Goal: Task Accomplishment & Management: Complete application form

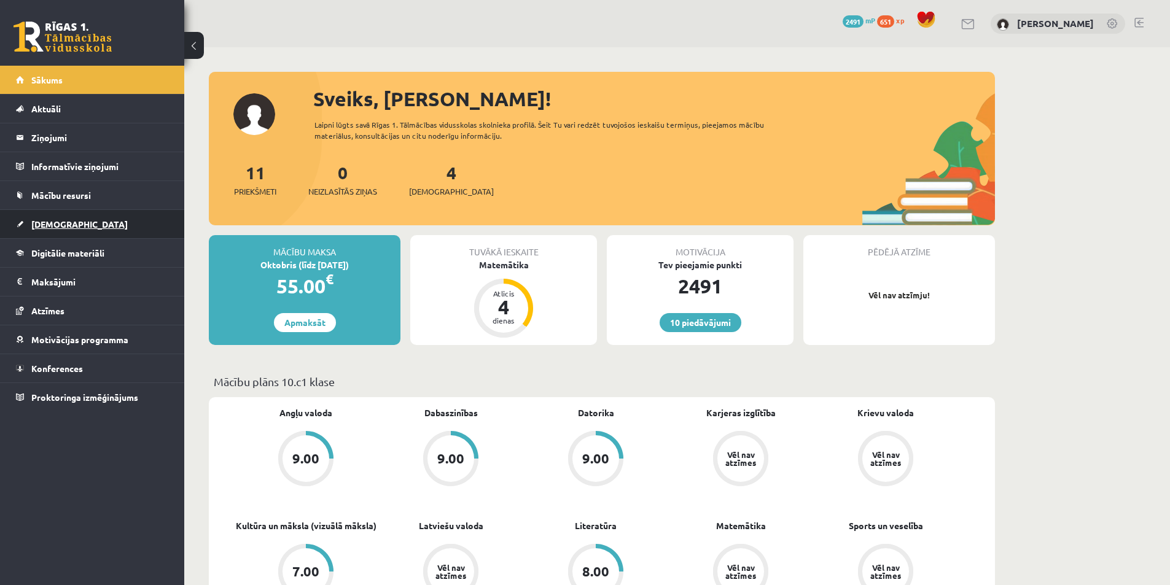
click at [125, 233] on link "[DEMOGRAPHIC_DATA]" at bounding box center [92, 224] width 153 height 28
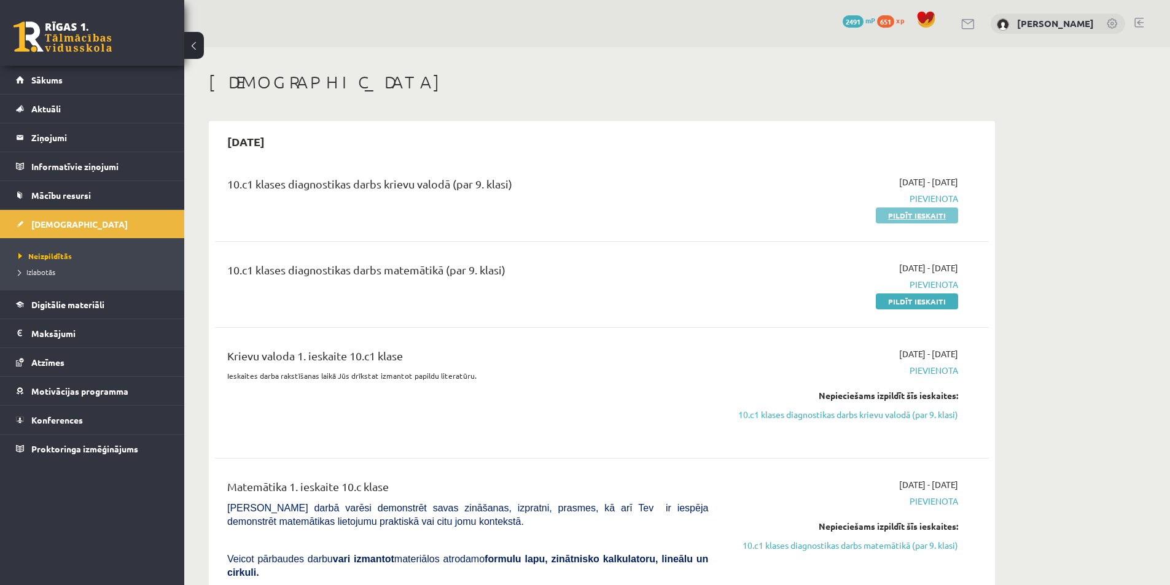
click at [909, 217] on link "Pildīt ieskaiti" at bounding box center [917, 216] width 82 height 16
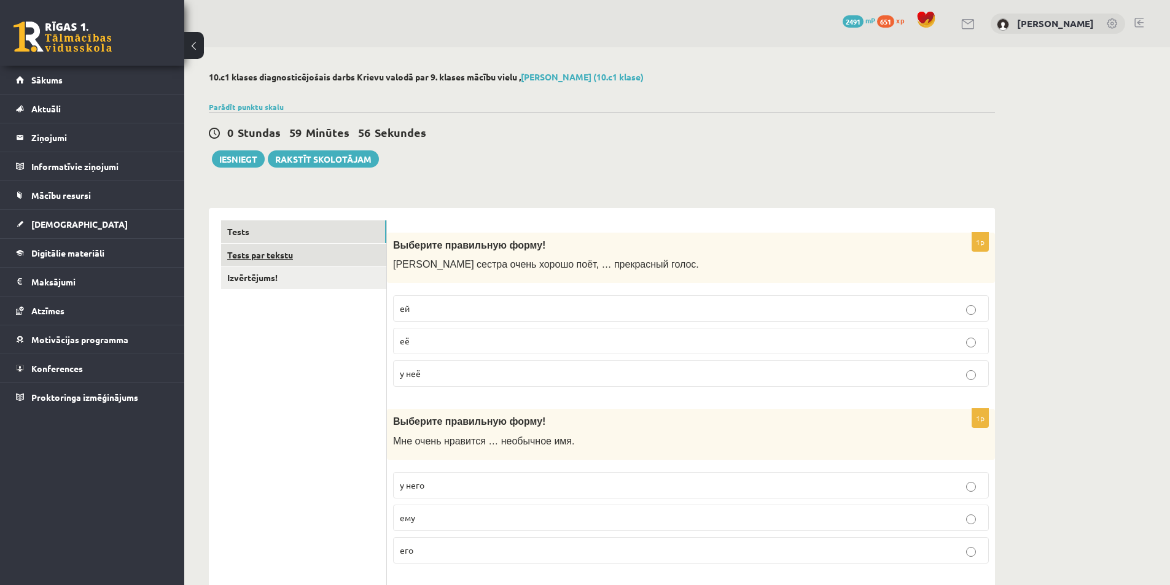
click at [319, 264] on link "Tests par tekstu" at bounding box center [303, 255] width 165 height 23
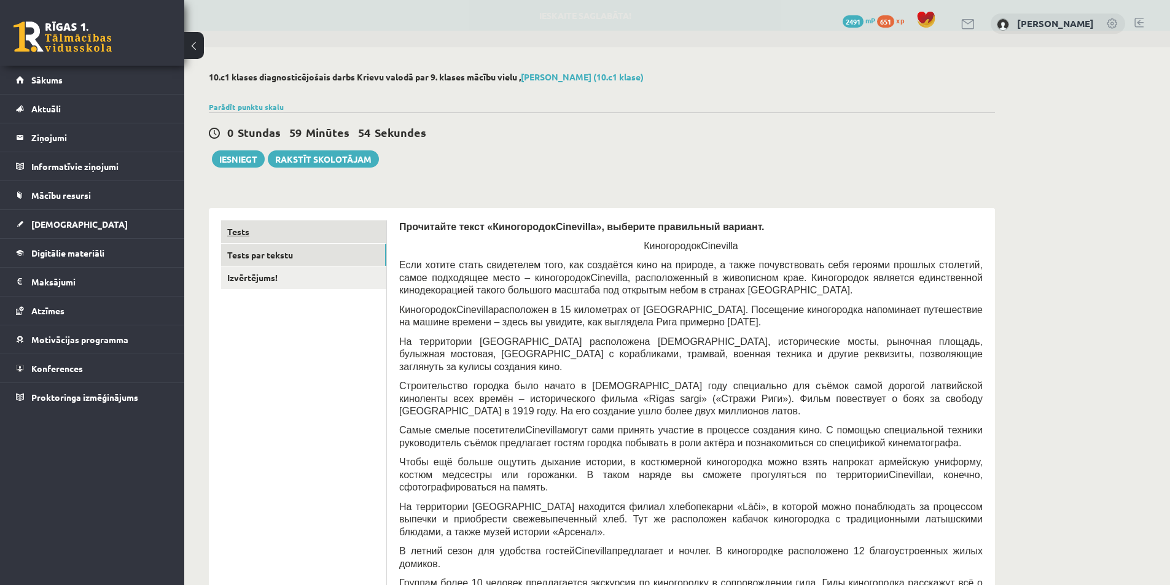
click at [326, 239] on link "Tests" at bounding box center [303, 231] width 165 height 23
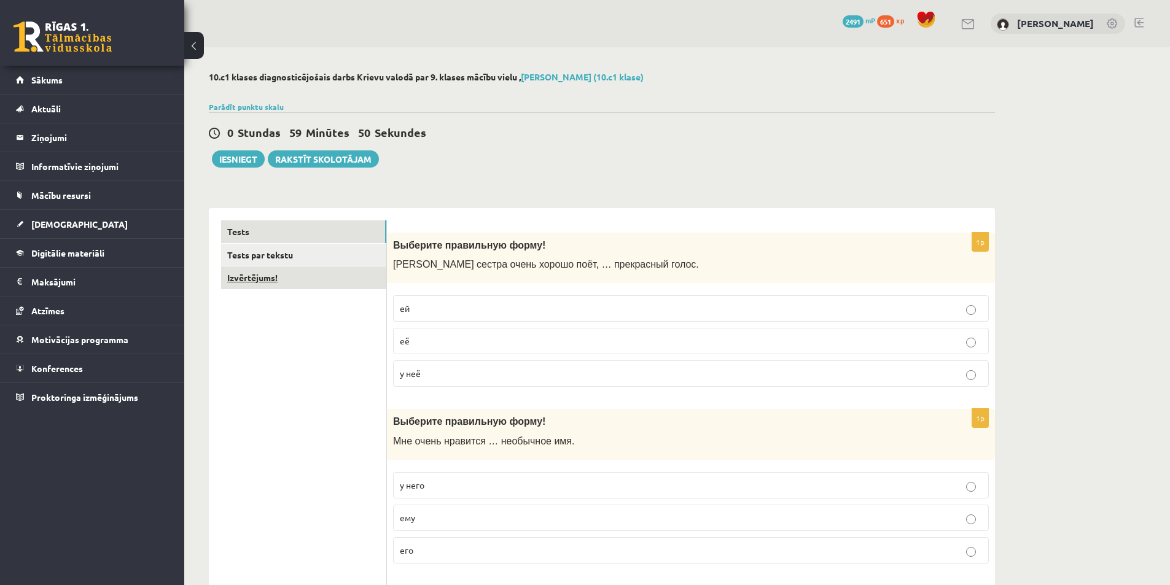
click at [298, 287] on link "Izvērtējums!" at bounding box center [303, 277] width 165 height 23
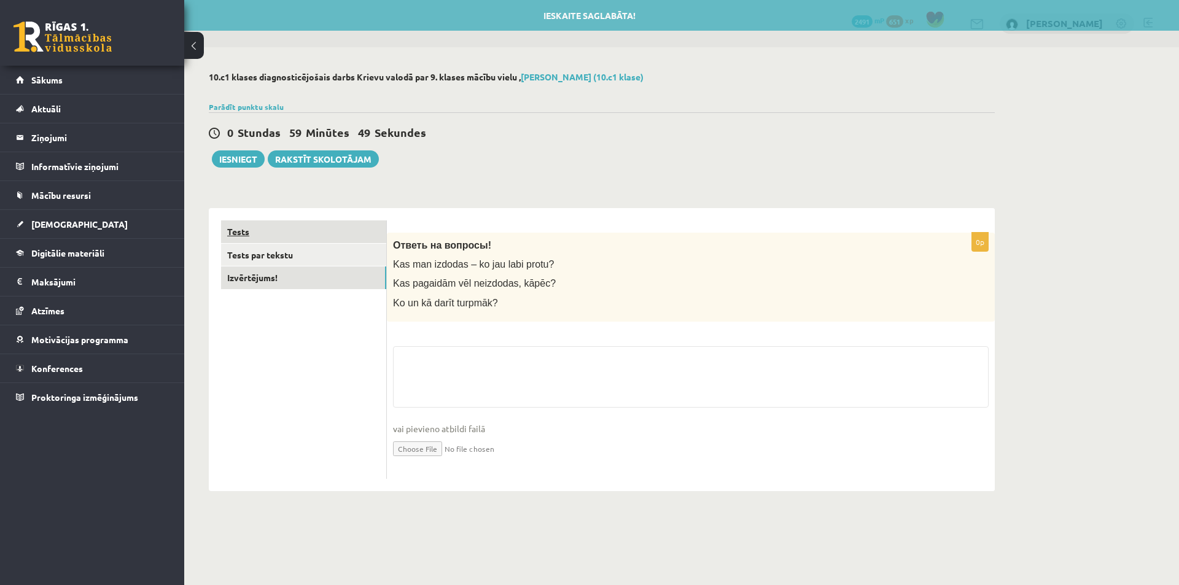
click at [341, 227] on link "Tests" at bounding box center [303, 231] width 165 height 23
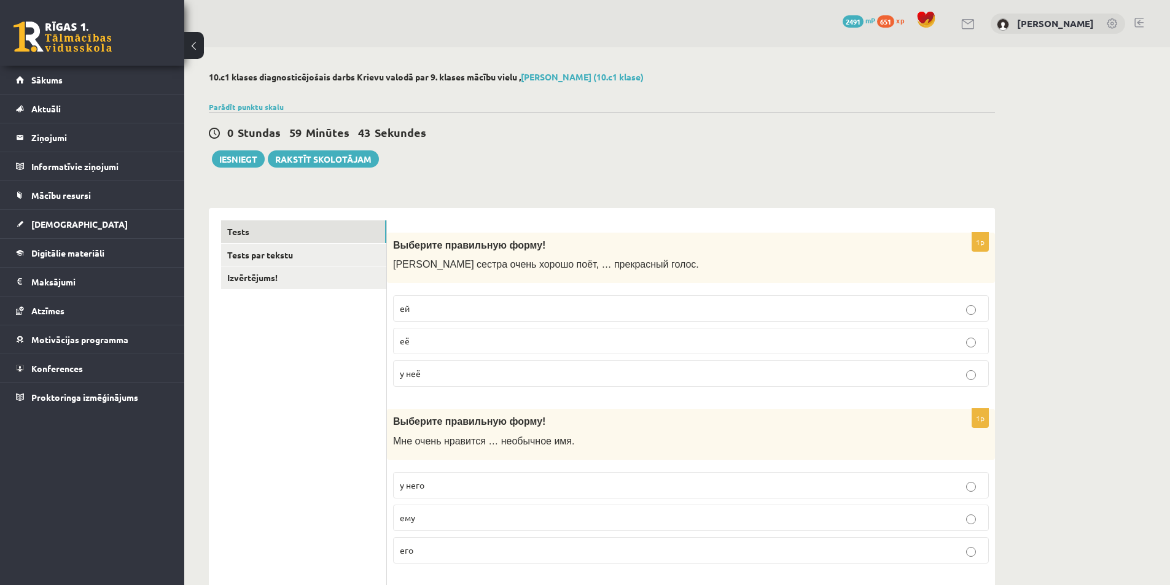
click at [398, 348] on label "её" at bounding box center [691, 341] width 596 height 26
click at [405, 379] on p "у неё" at bounding box center [691, 373] width 582 height 13
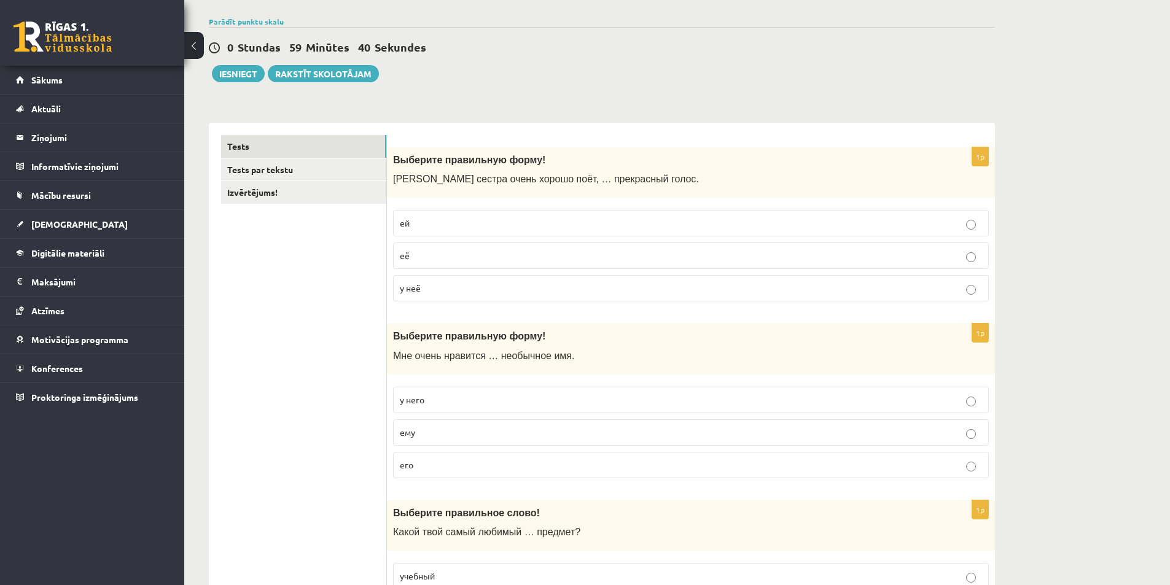
scroll to position [123, 0]
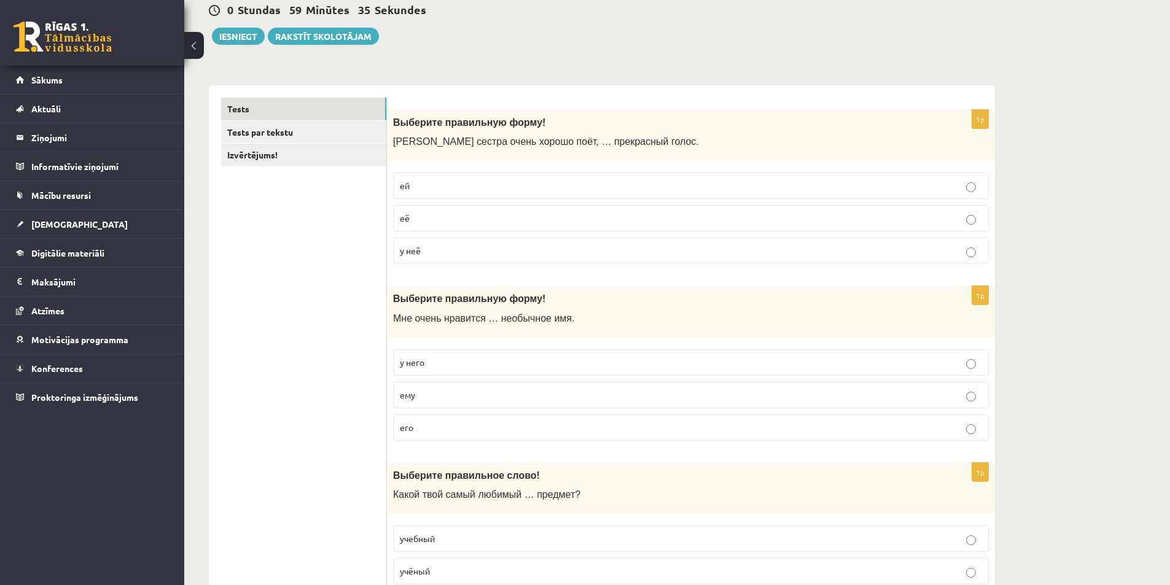
click at [400, 429] on span "его" at bounding box center [407, 427] width 14 height 11
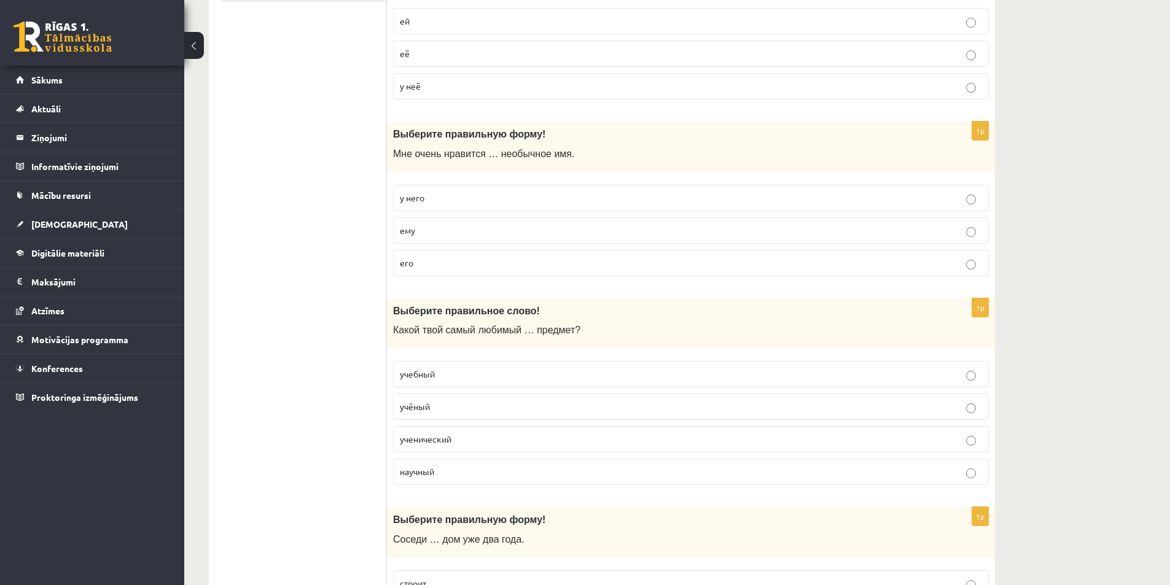
scroll to position [307, 0]
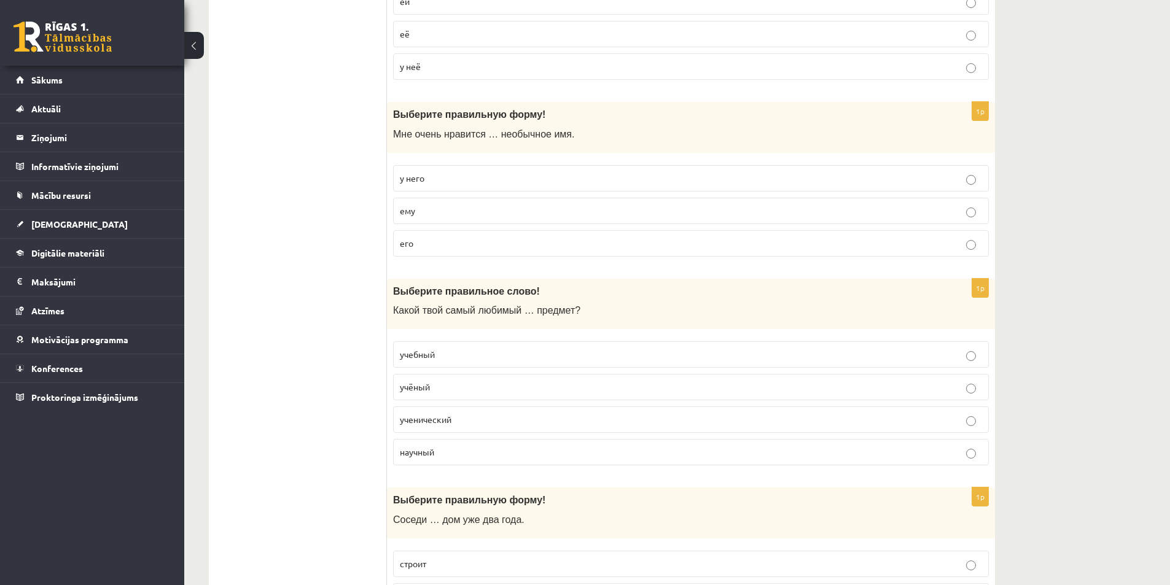
click at [400, 355] on span "учебный" at bounding box center [417, 354] width 35 height 11
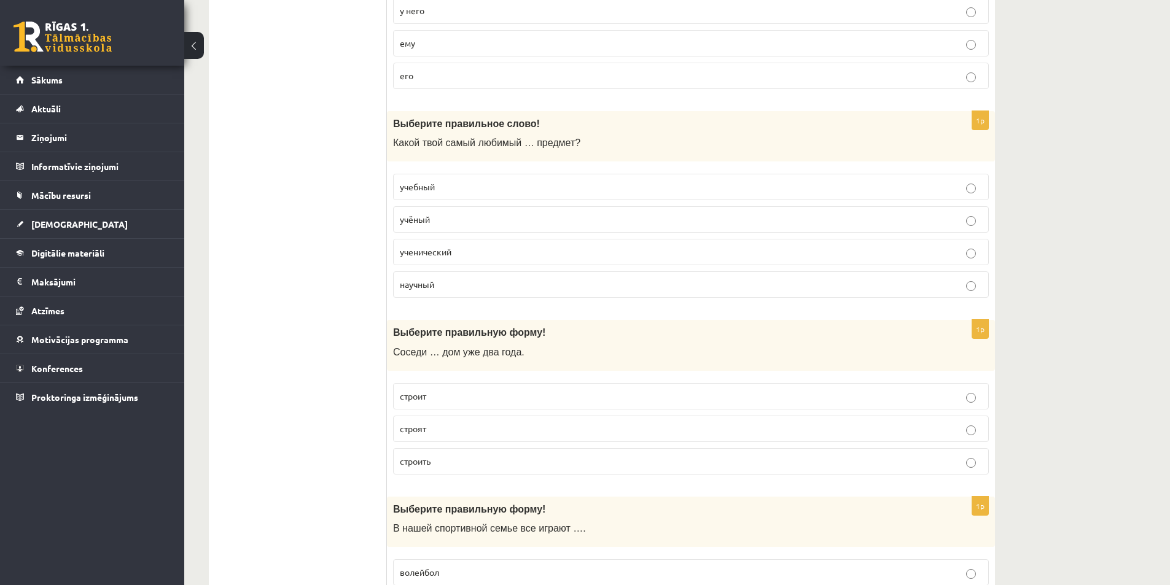
scroll to position [491, 0]
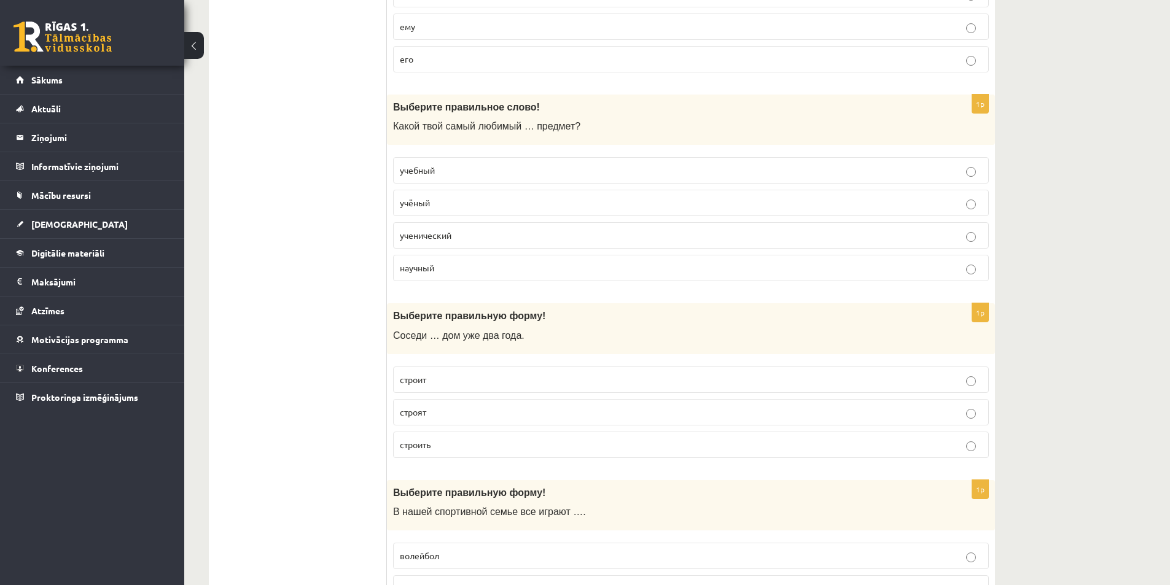
click at [395, 418] on label "строят" at bounding box center [691, 412] width 596 height 26
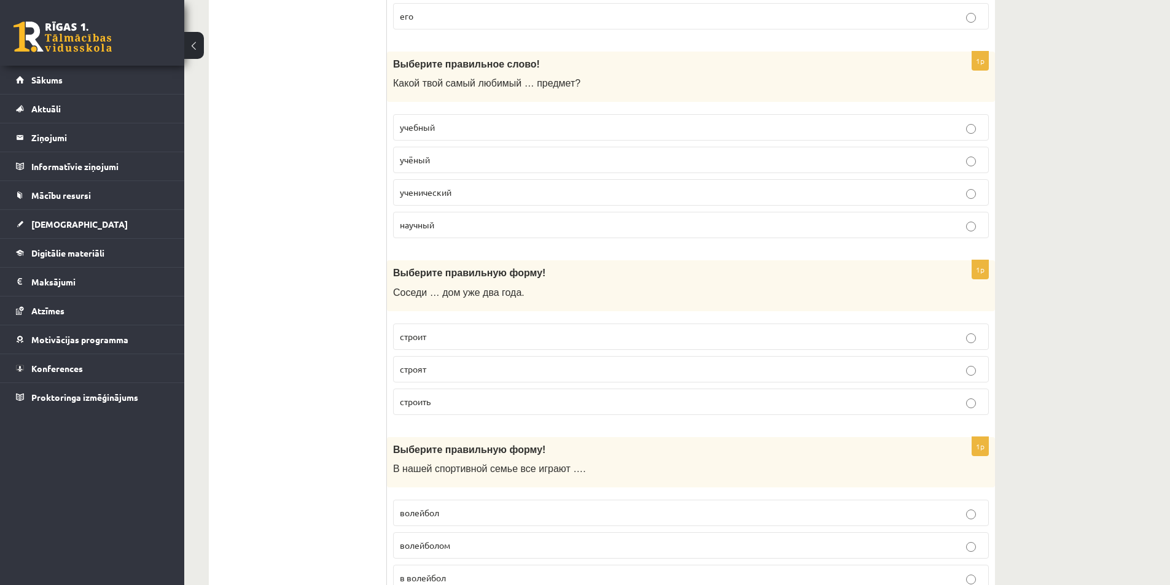
scroll to position [675, 0]
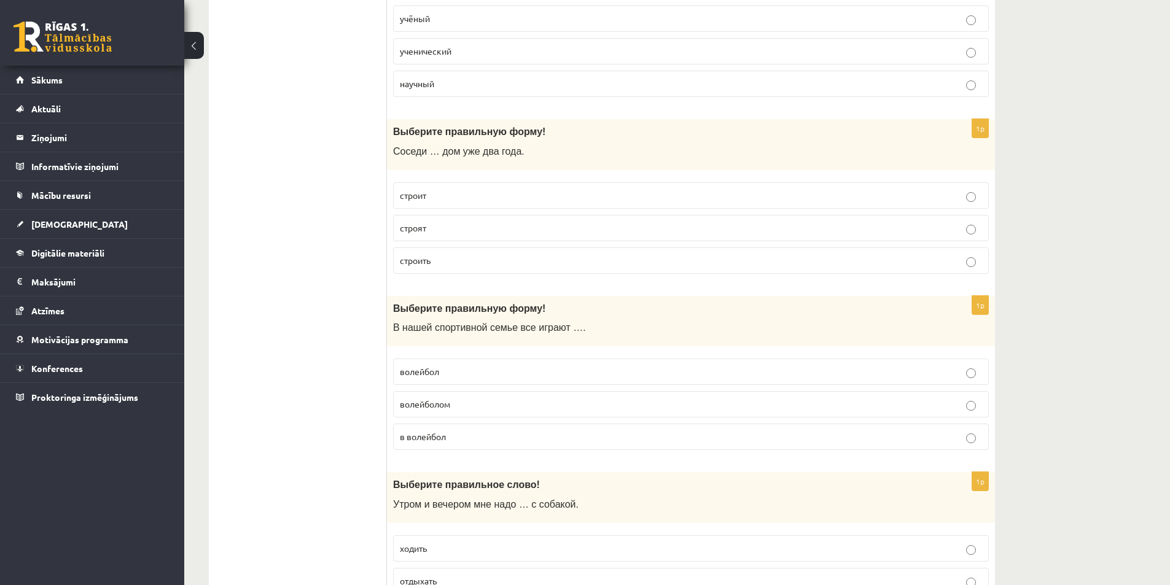
click at [396, 368] on label "волейбол" at bounding box center [691, 372] width 596 height 26
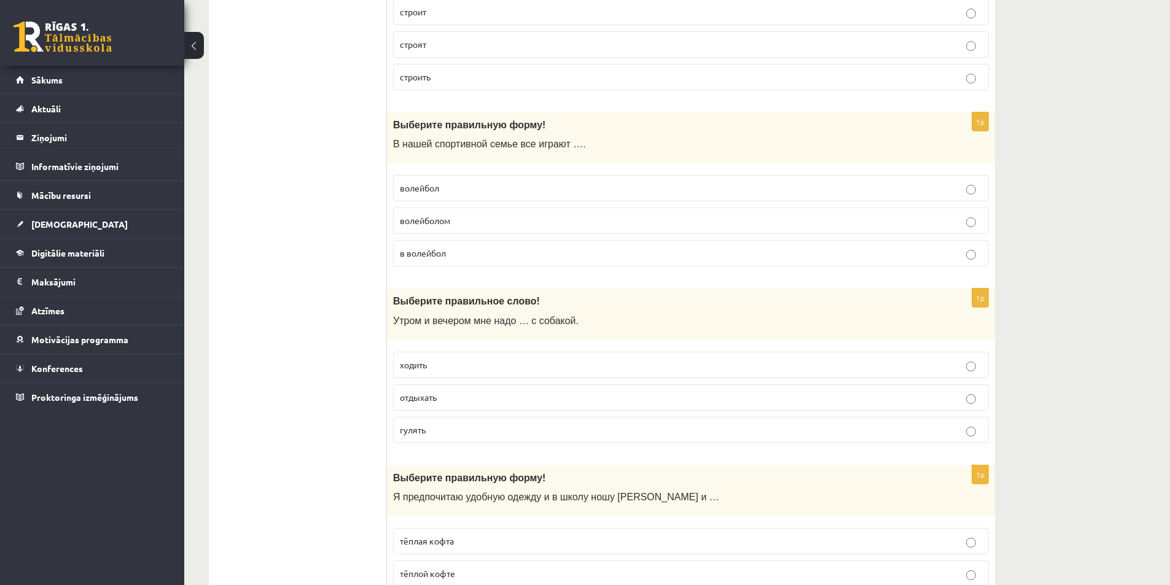
scroll to position [860, 0]
click at [422, 433] on span "гулять" at bounding box center [413, 429] width 26 height 11
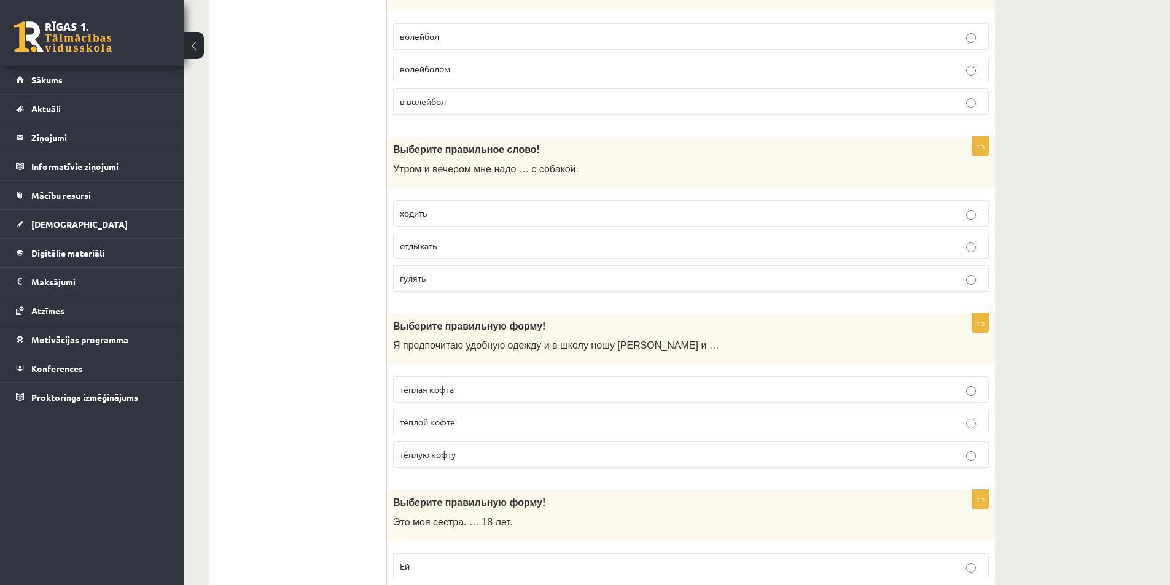
scroll to position [1044, 0]
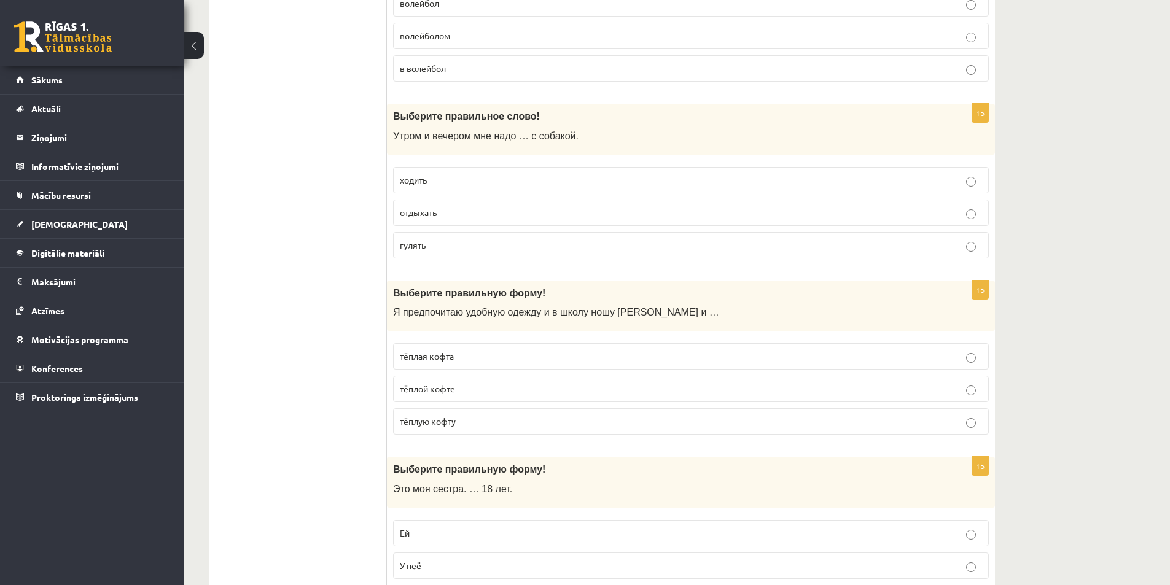
click at [422, 406] on fieldset "тёплая кофта тёплой кофте тёплую кофту" at bounding box center [691, 387] width 596 height 101
click at [410, 426] on span "тёплую кофту" at bounding box center [428, 421] width 56 height 11
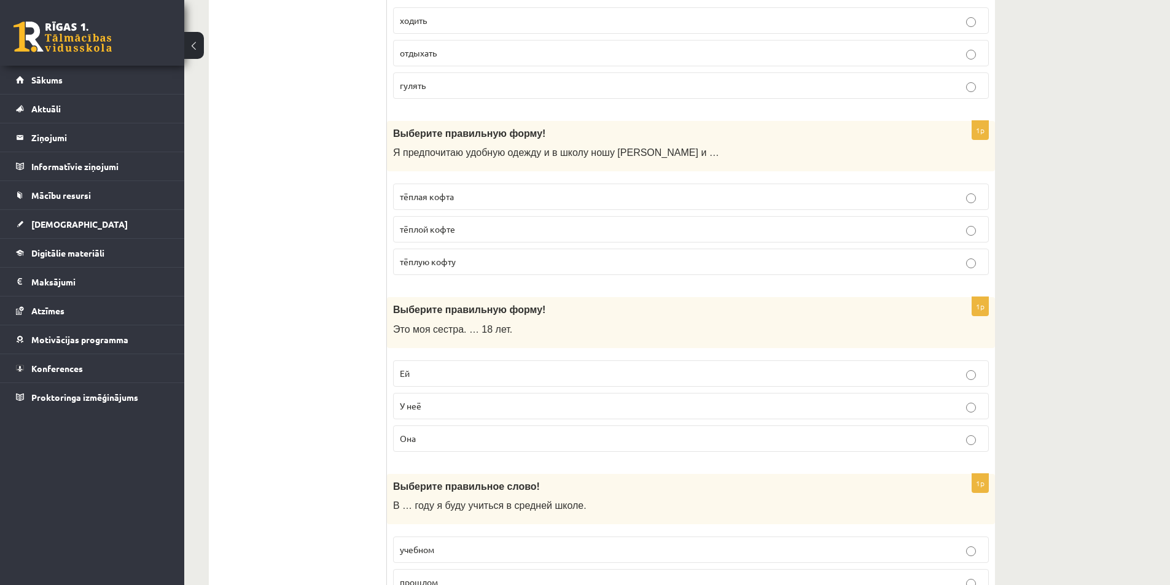
scroll to position [1228, 0]
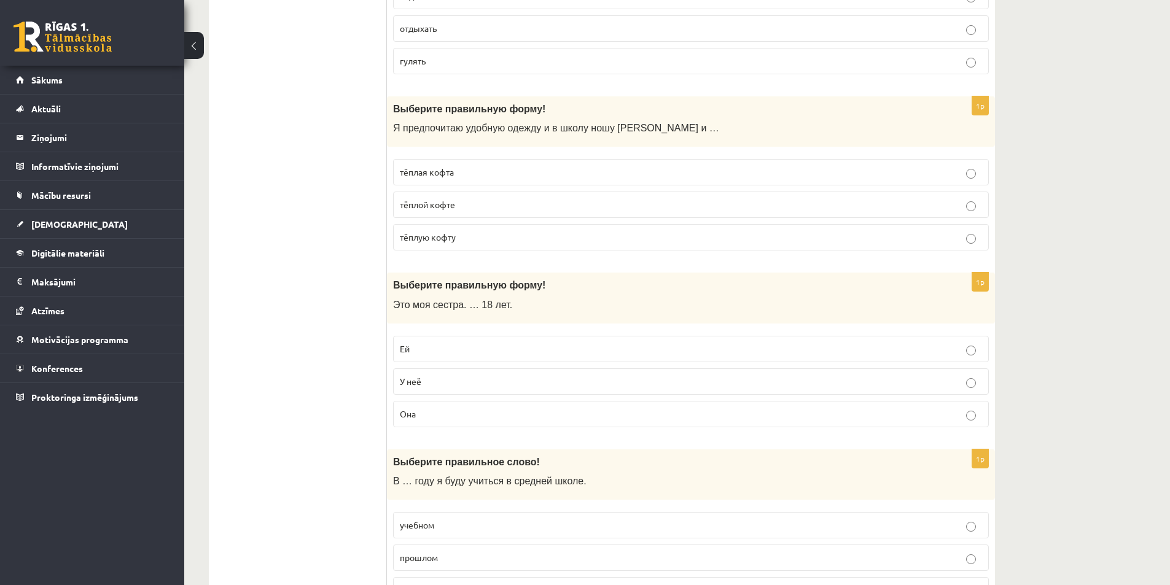
click at [405, 352] on span "Ей" at bounding box center [405, 348] width 10 height 11
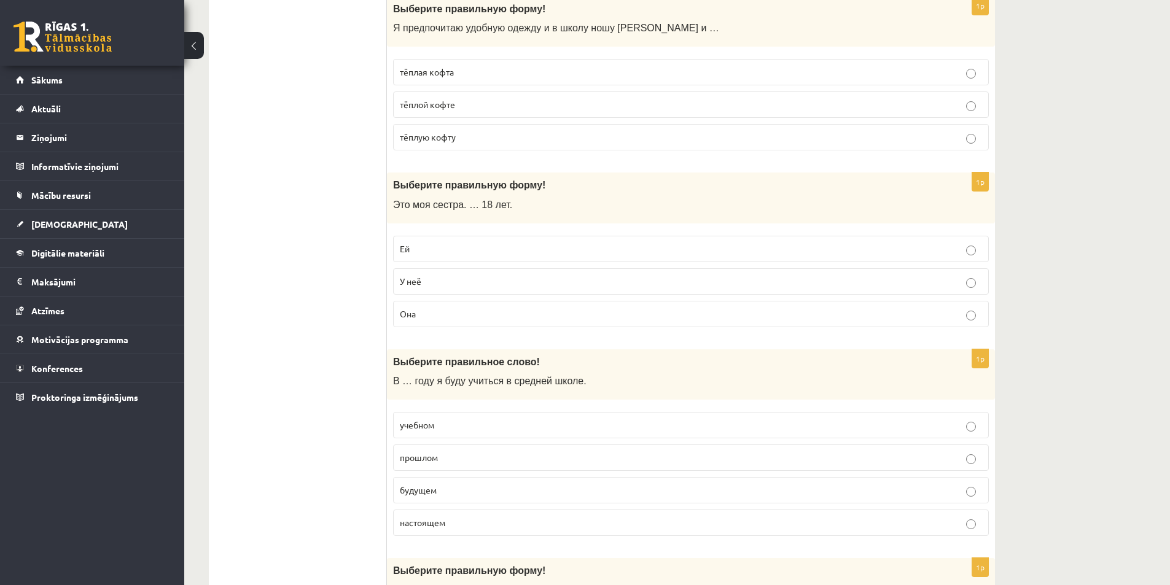
scroll to position [1412, 0]
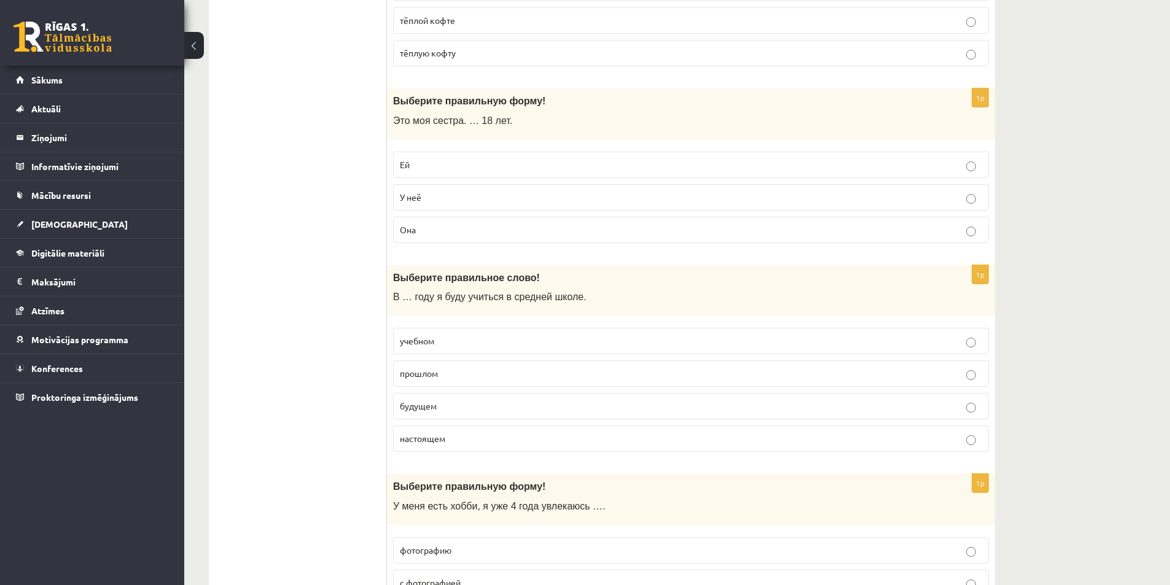
click at [421, 416] on label "будущем" at bounding box center [691, 406] width 596 height 26
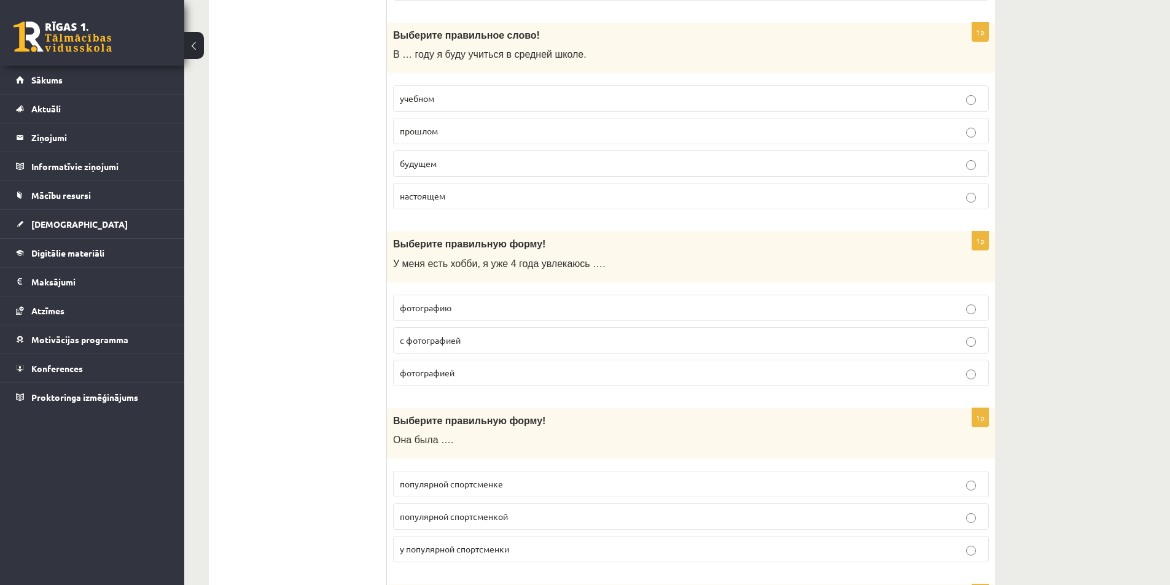
scroll to position [1658, 0]
click at [422, 376] on p "фотографией" at bounding box center [691, 369] width 582 height 13
click at [338, 370] on ul "Tests Tests par tekstu Izvērtējums!" at bounding box center [304, 498] width 166 height 3870
click at [410, 377] on label "фотографией" at bounding box center [691, 370] width 596 height 26
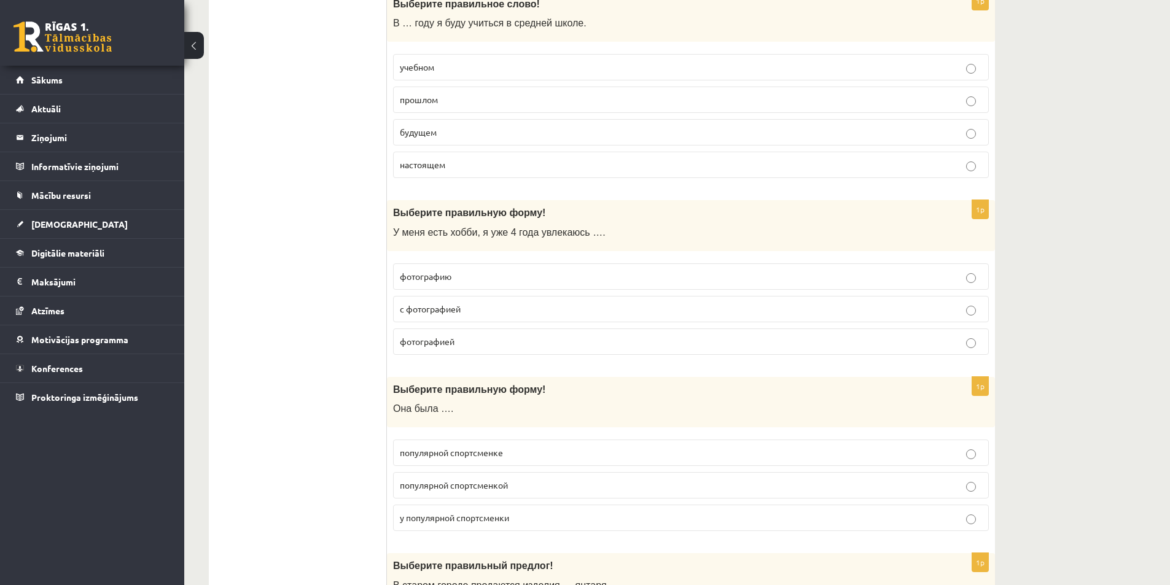
scroll to position [1781, 0]
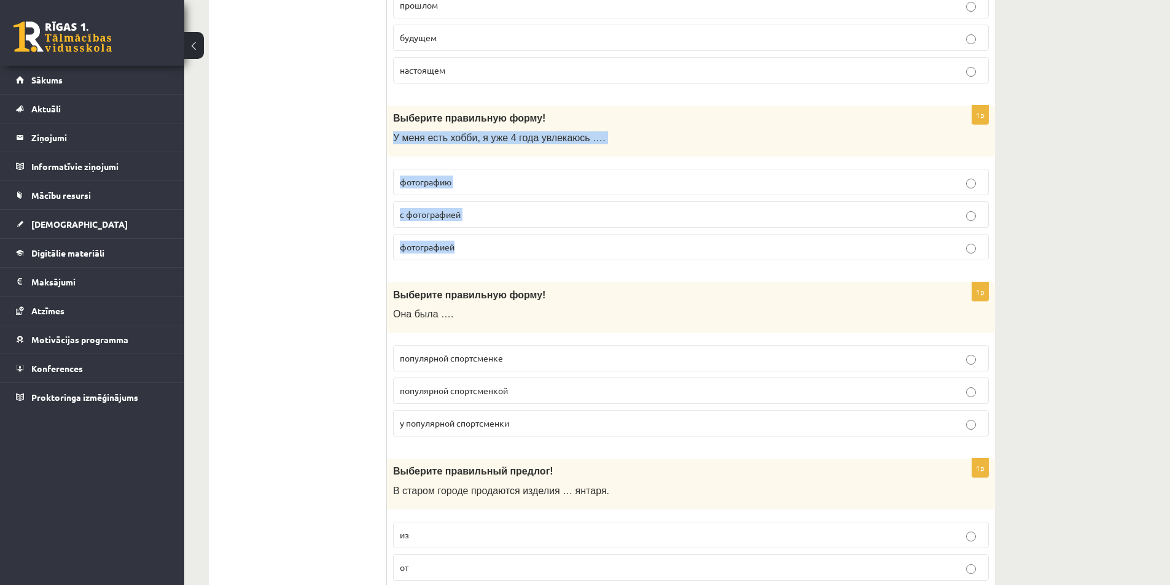
drag, startPoint x: 392, startPoint y: 141, endPoint x: 522, endPoint y: 234, distance: 160.7
click at [522, 234] on div "1p Выберите правильную форму! У меня есть хобби, я уже 4 года увлекаюсь …. фото…" at bounding box center [691, 188] width 608 height 165
copy div "У меня есть хобби, я уже 4 года увлекаюсь …. фотографию с фотографией фотографи…"
click at [316, 266] on ul "Tests Tests par tekstu Izvērtējums!" at bounding box center [304, 375] width 166 height 3870
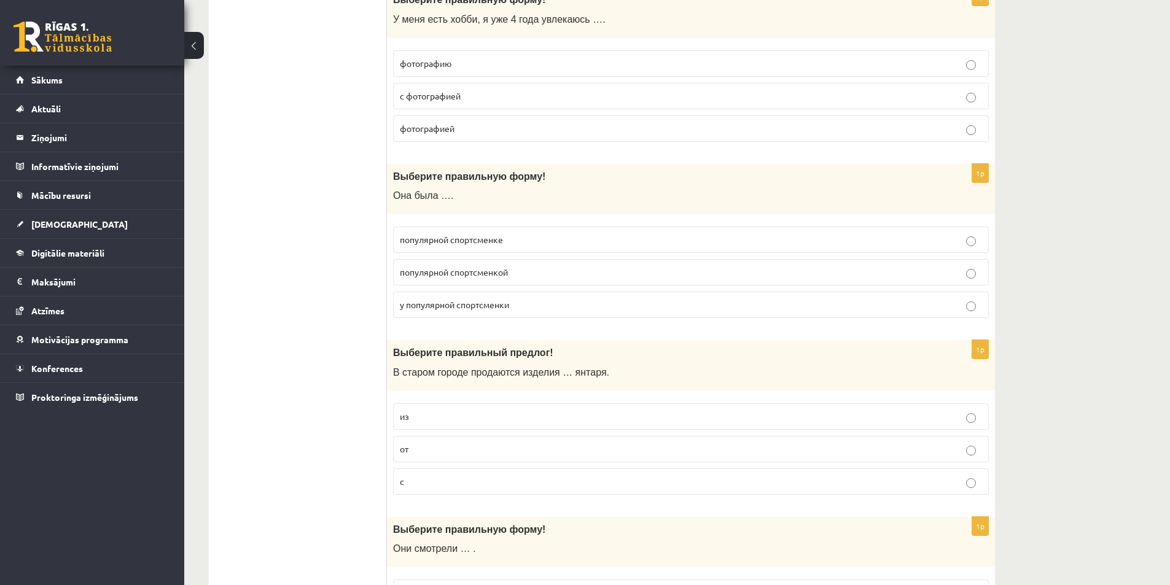
scroll to position [1903, 0]
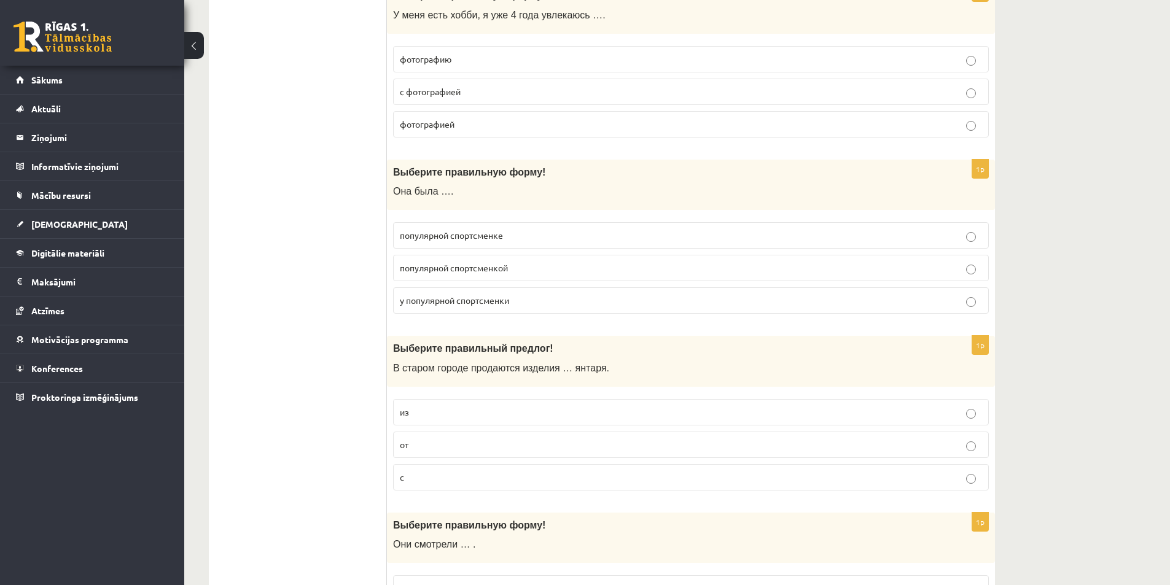
click at [425, 268] on span "популярной спортсменкой" at bounding box center [454, 267] width 108 height 11
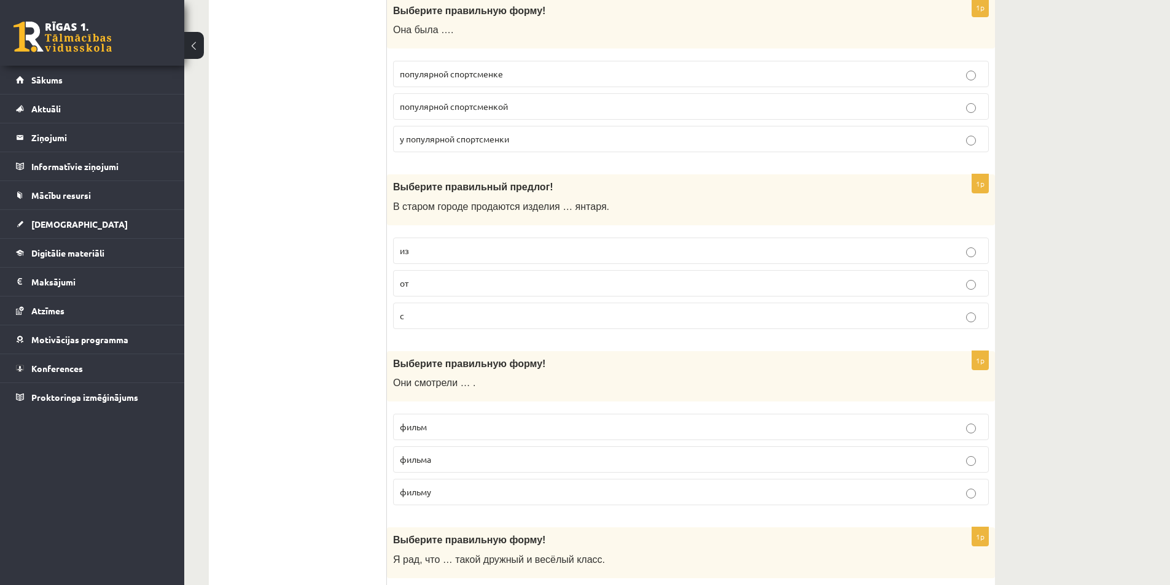
scroll to position [2088, 0]
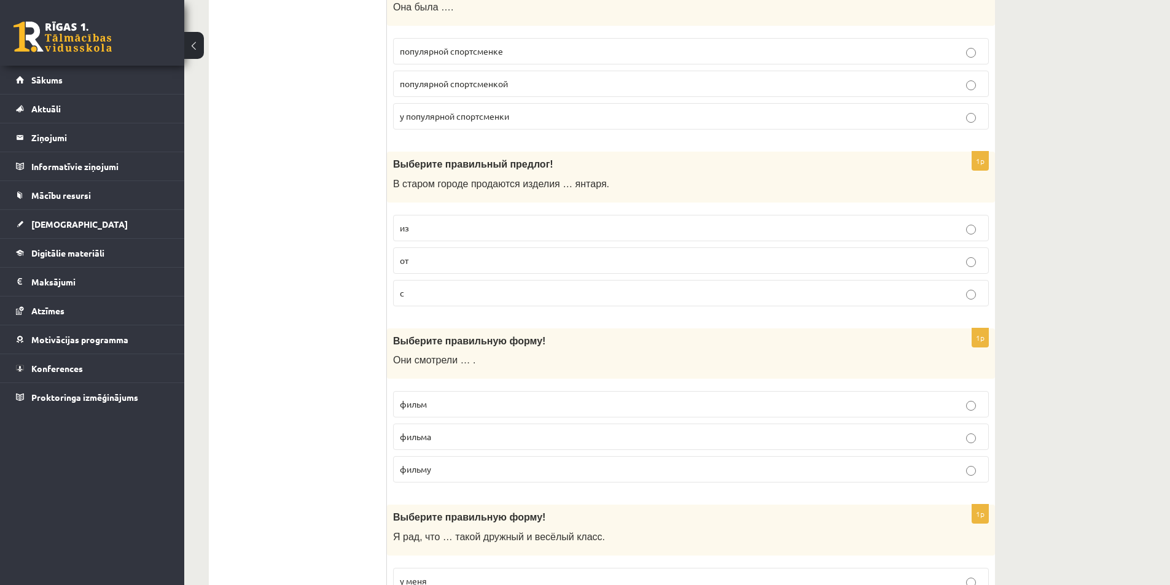
click at [425, 237] on label "из" at bounding box center [691, 228] width 596 height 26
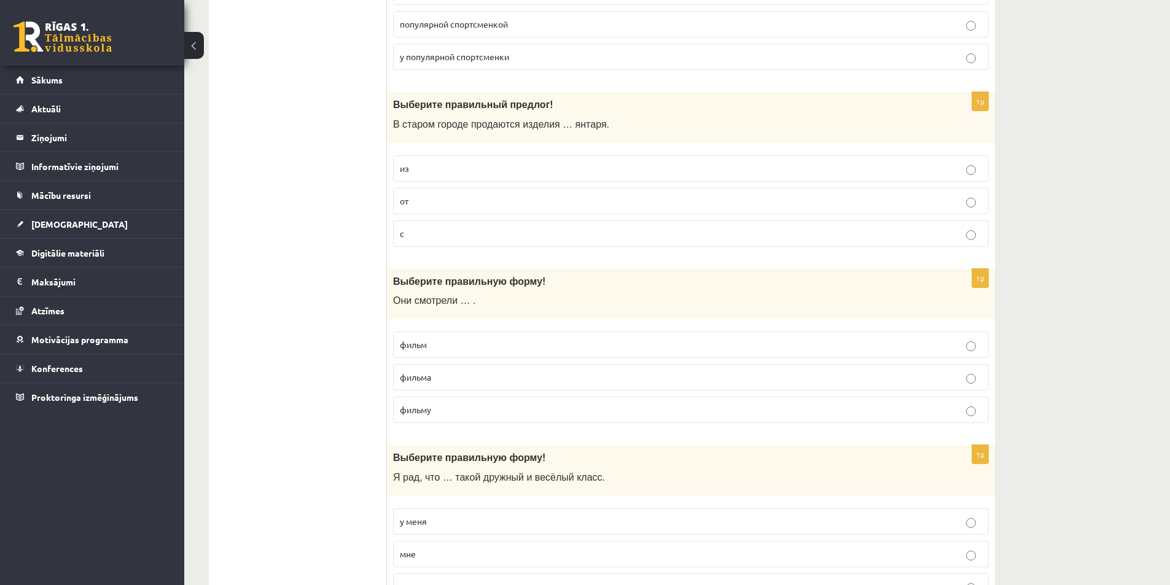
scroll to position [2149, 0]
click at [424, 344] on span "фильм" at bounding box center [413, 342] width 27 height 11
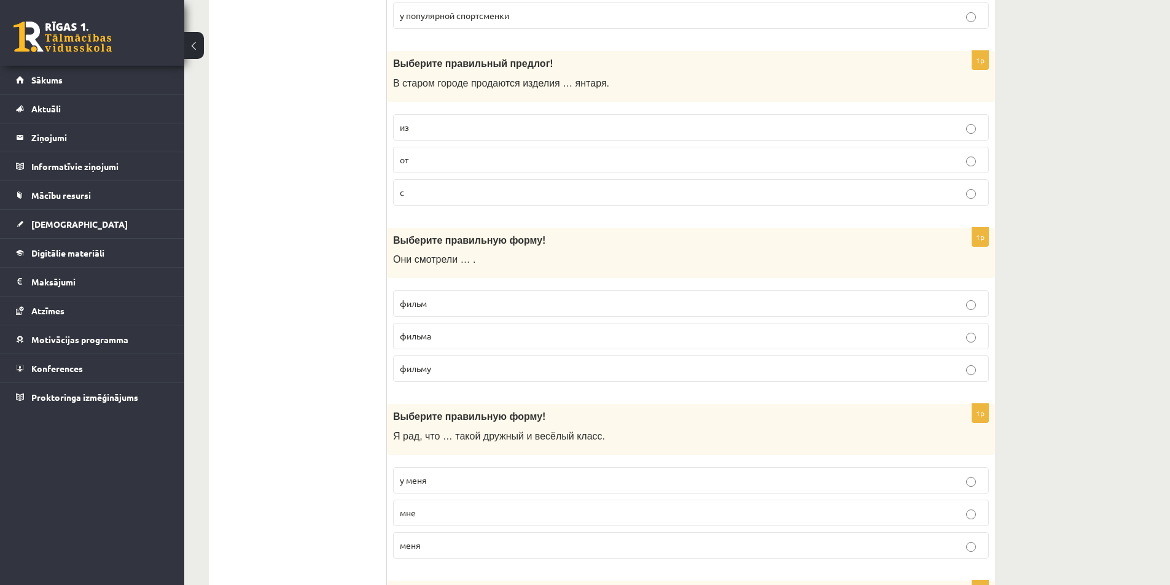
scroll to position [2333, 0]
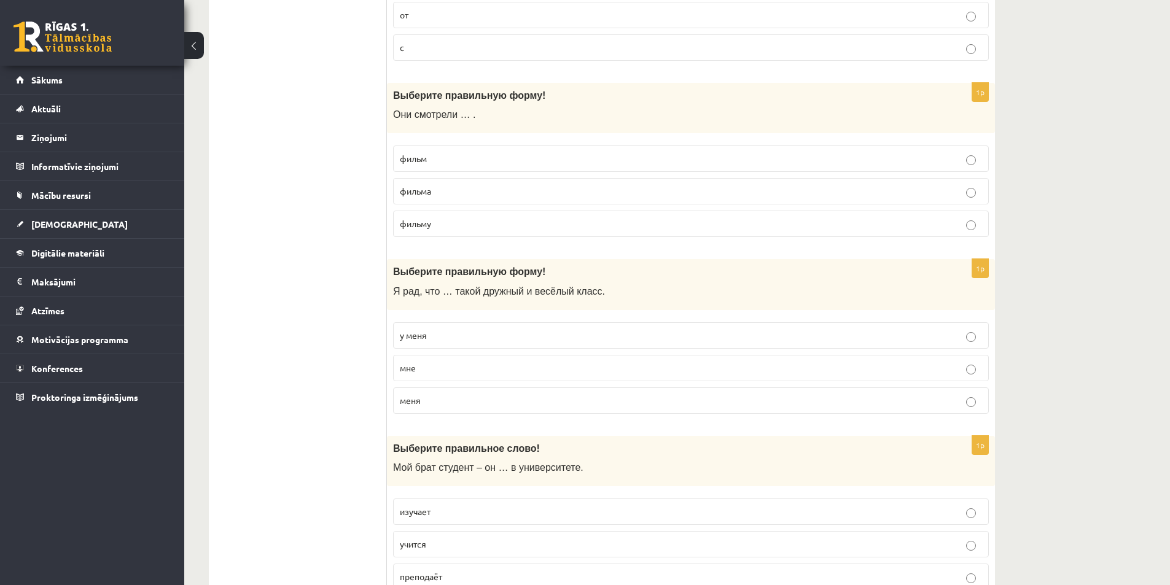
click at [392, 332] on div "1p Выберите правильную форму! Я рад, что … такой дружный и весёлый класс. у мен…" at bounding box center [691, 341] width 608 height 165
click at [403, 333] on span "у меня" at bounding box center [413, 335] width 27 height 11
click at [449, 343] on label "у меня" at bounding box center [691, 335] width 596 height 26
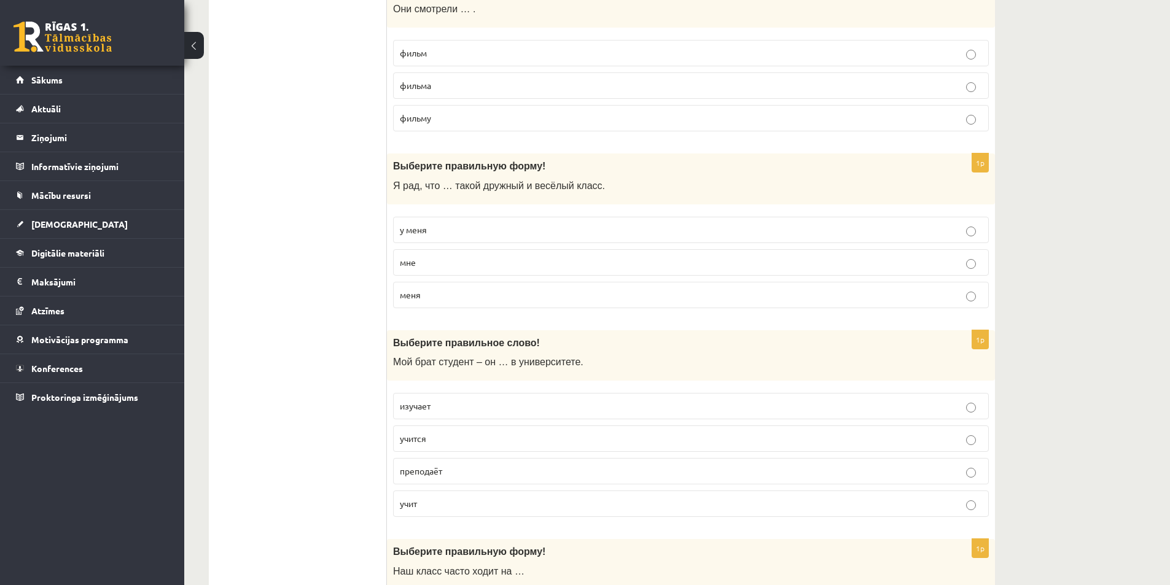
scroll to position [2456, 0]
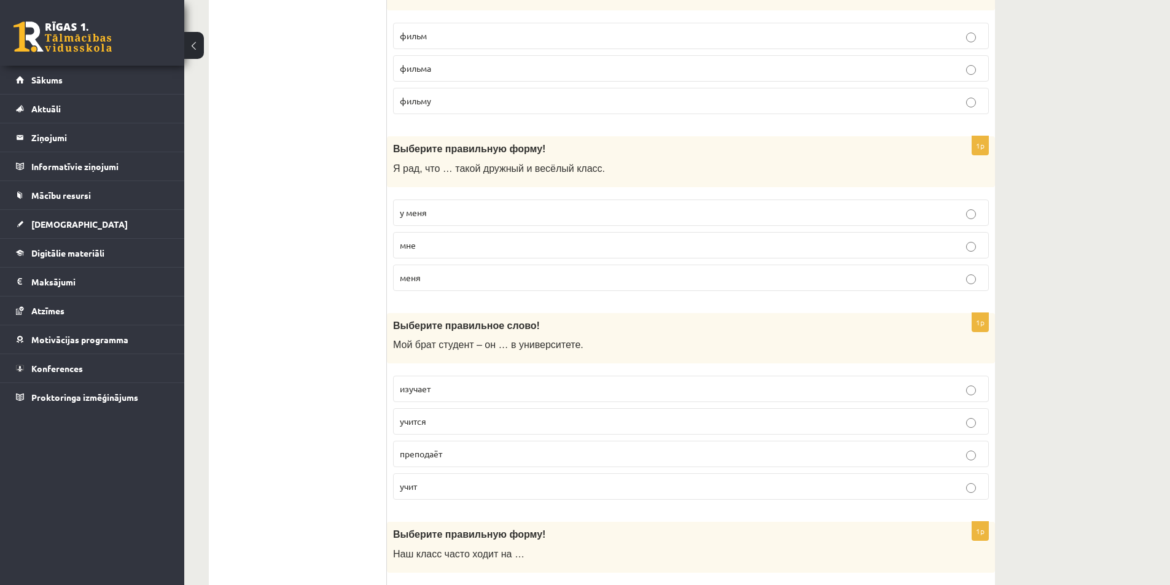
click at [408, 420] on span "учится" at bounding box center [413, 421] width 26 height 11
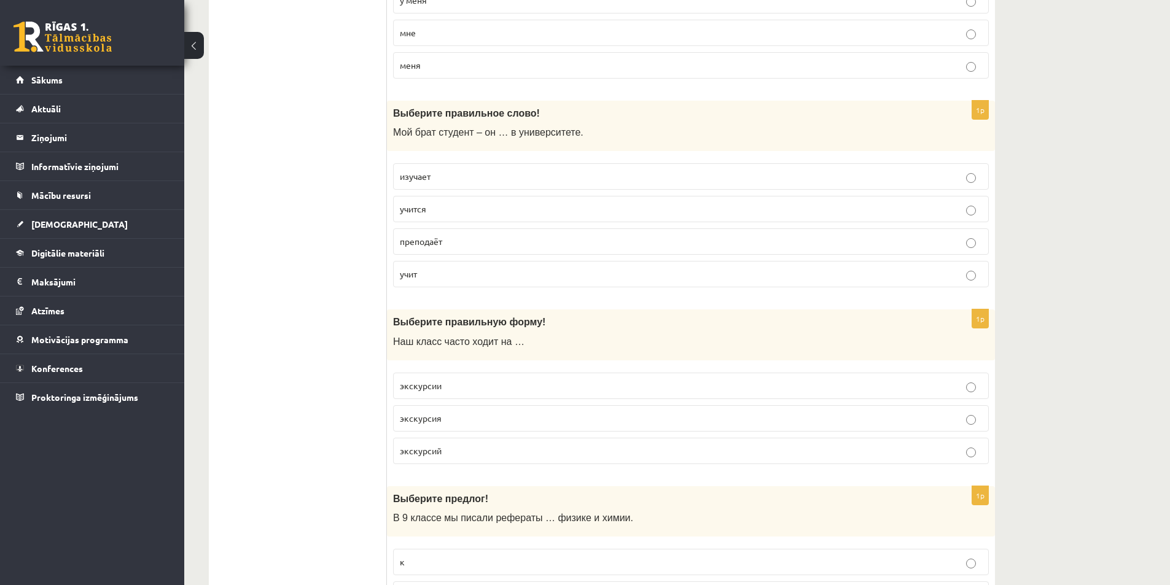
scroll to position [2701, 0]
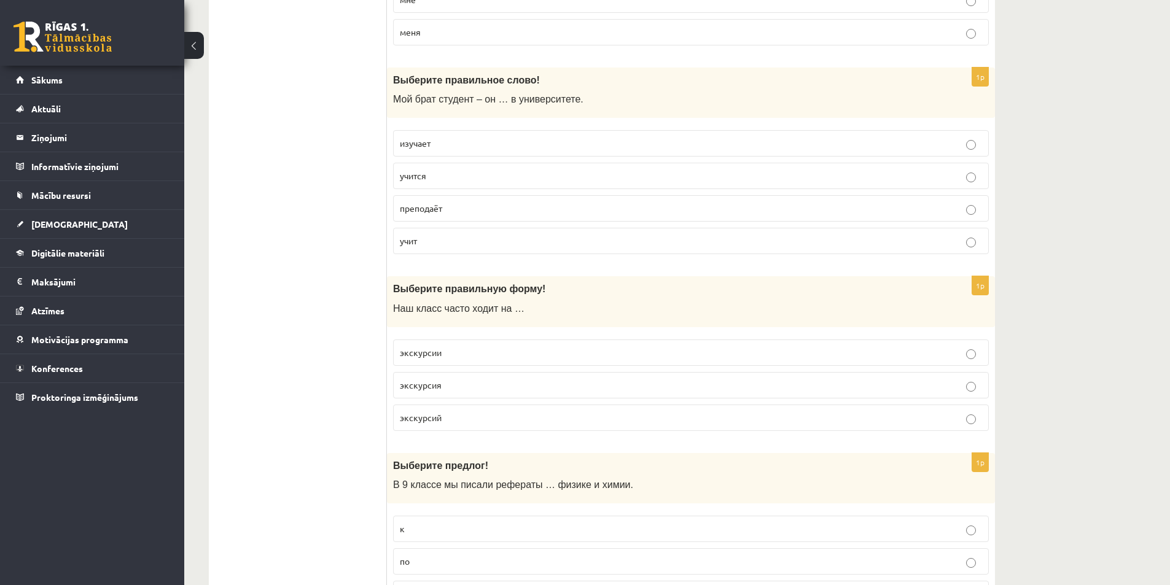
click at [403, 353] on span "экскурсии" at bounding box center [421, 352] width 42 height 11
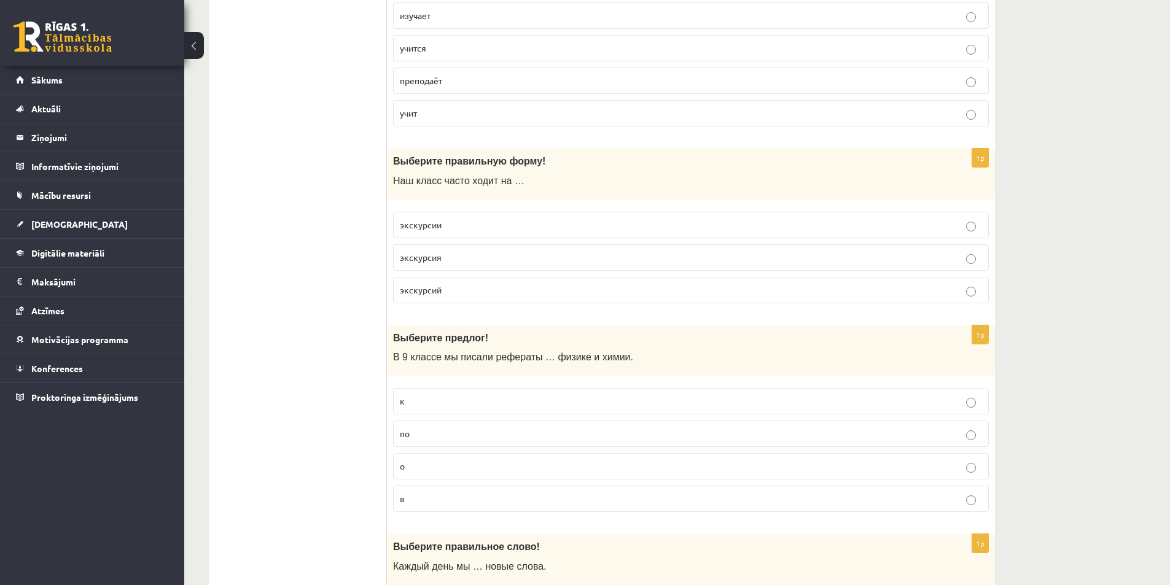
scroll to position [2886, 0]
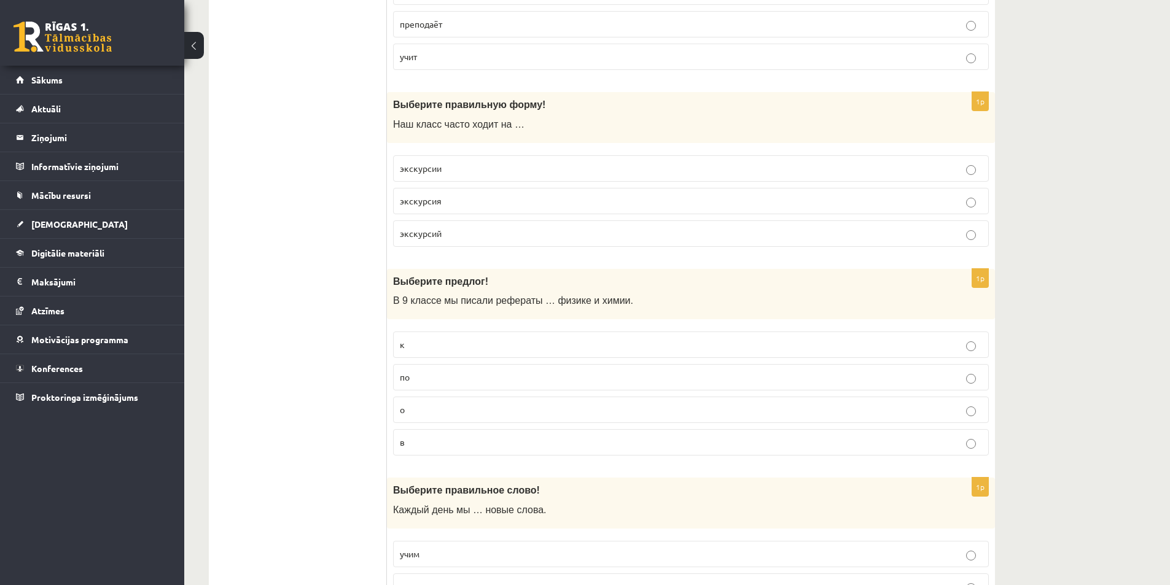
click at [416, 373] on p "по" at bounding box center [691, 377] width 582 height 13
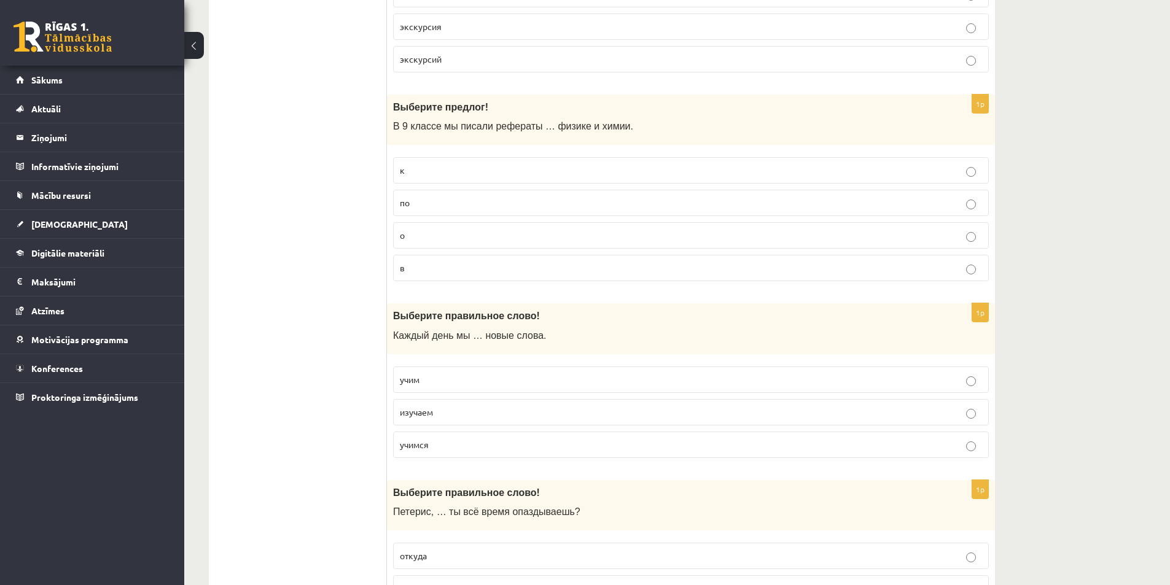
scroll to position [3070, 0]
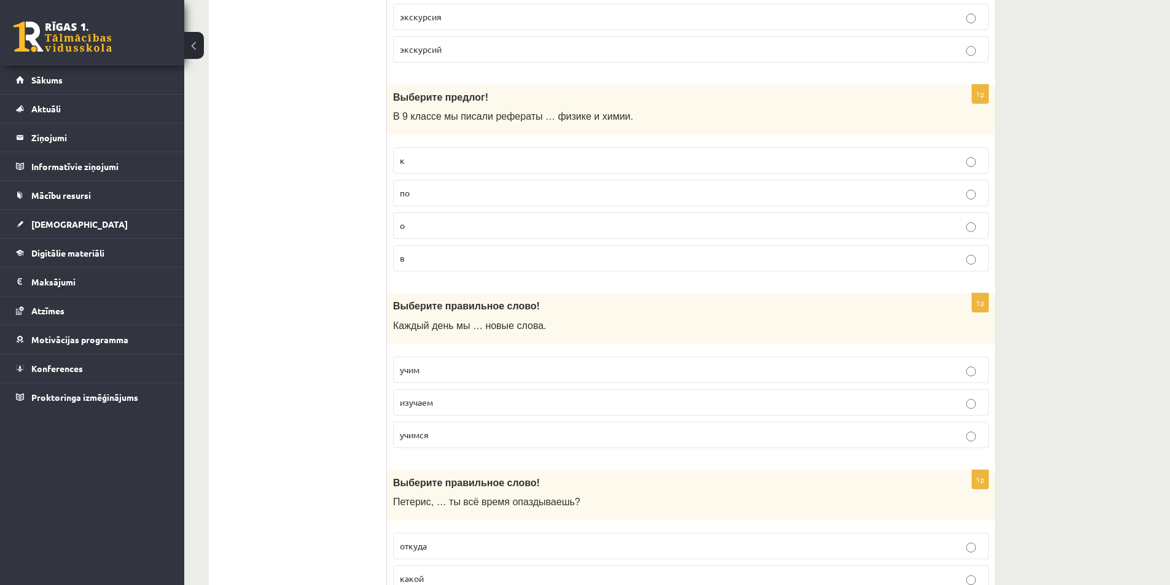
click at [441, 354] on fieldset "учим изучаем [GEOGRAPHIC_DATA]" at bounding box center [691, 401] width 596 height 101
click at [438, 360] on label "учим" at bounding box center [691, 370] width 596 height 26
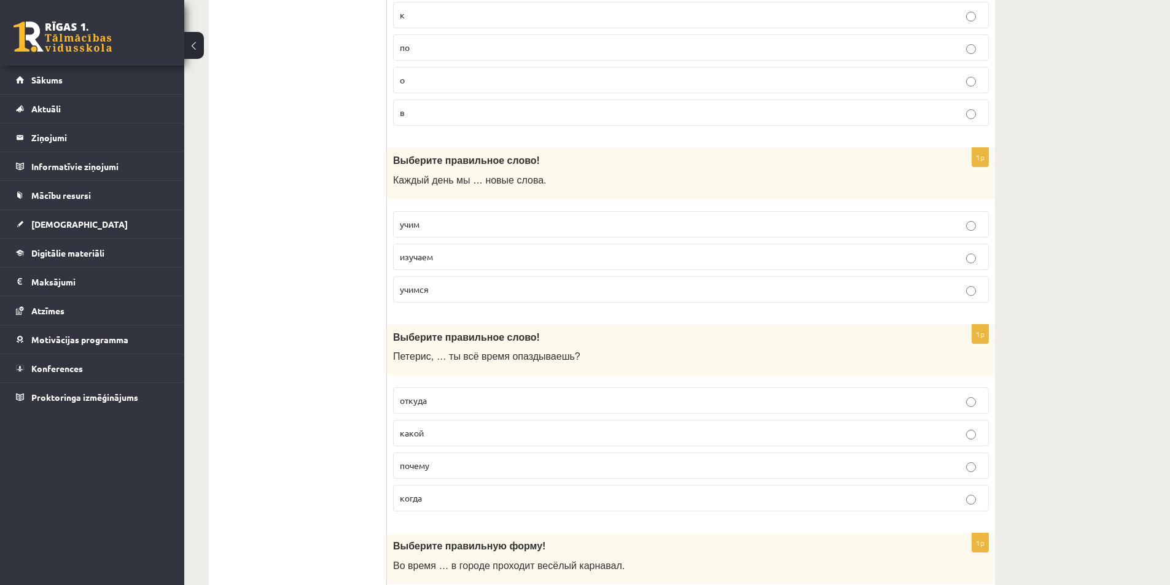
scroll to position [3254, 0]
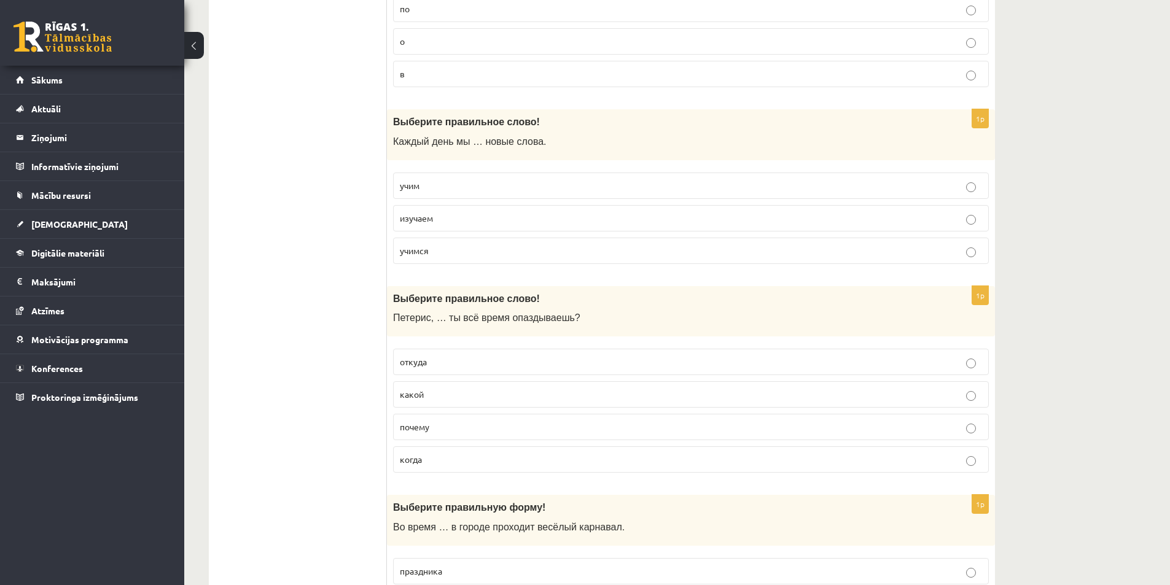
click at [411, 432] on span "почему" at bounding box center [414, 426] width 29 height 11
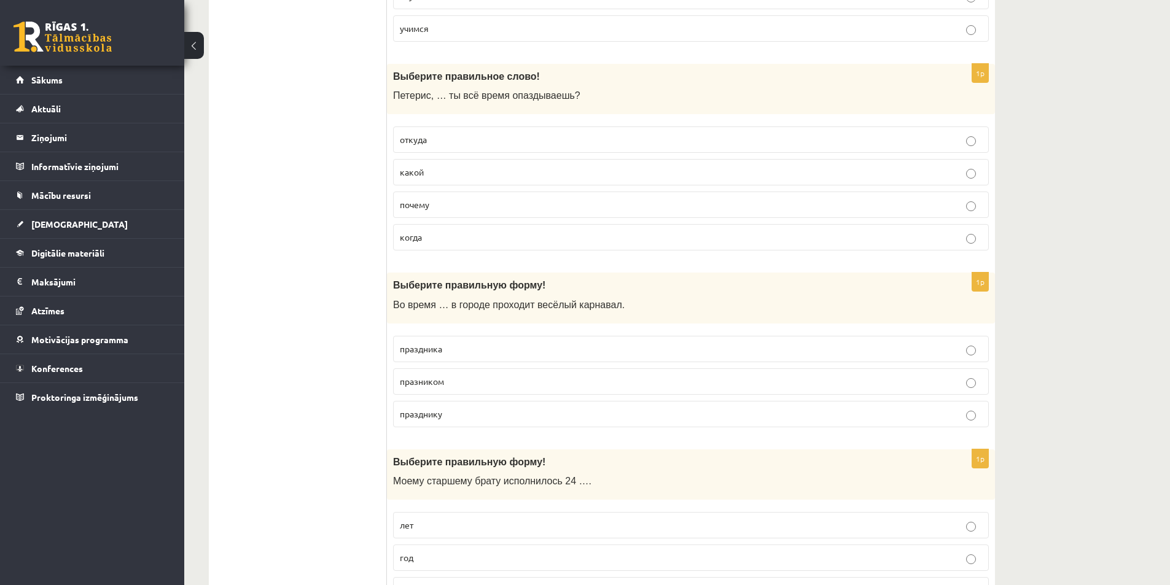
scroll to position [3500, 0]
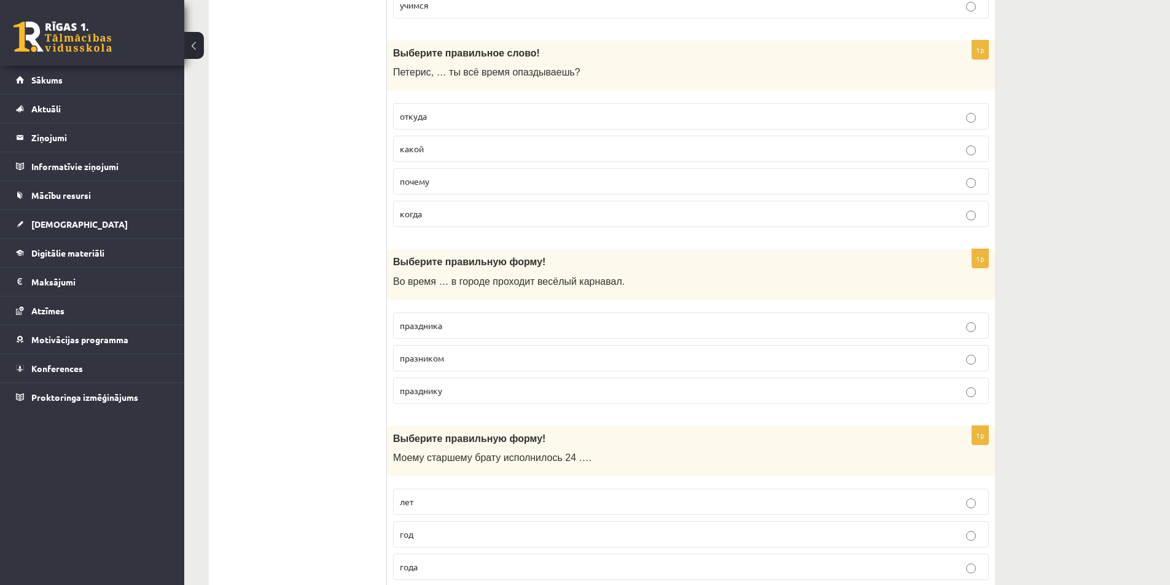
click at [399, 320] on label "праздника" at bounding box center [691, 326] width 596 height 26
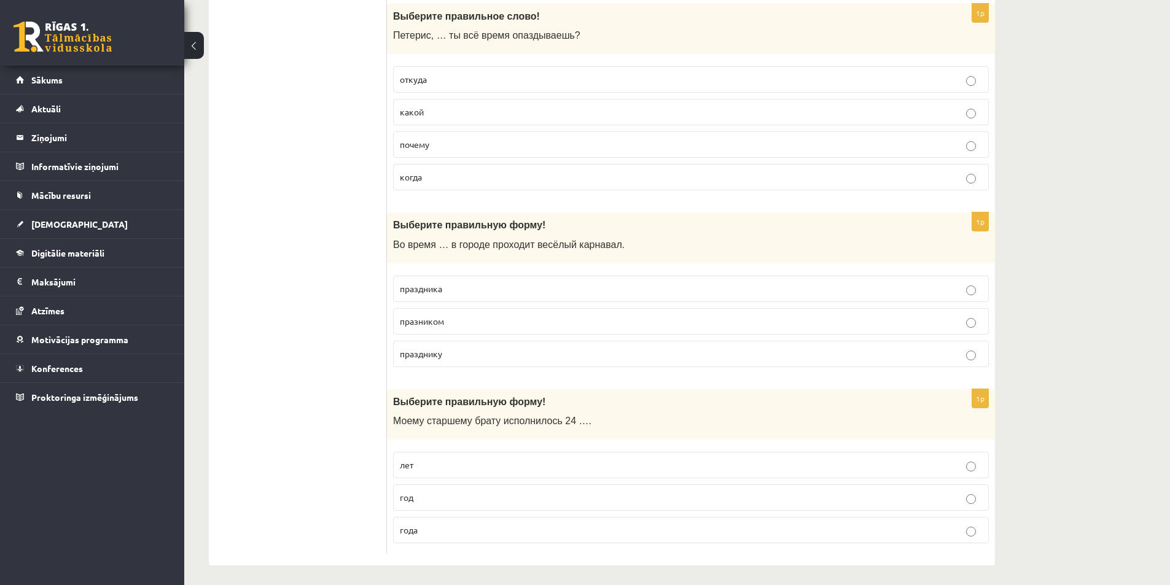
scroll to position [3542, 0]
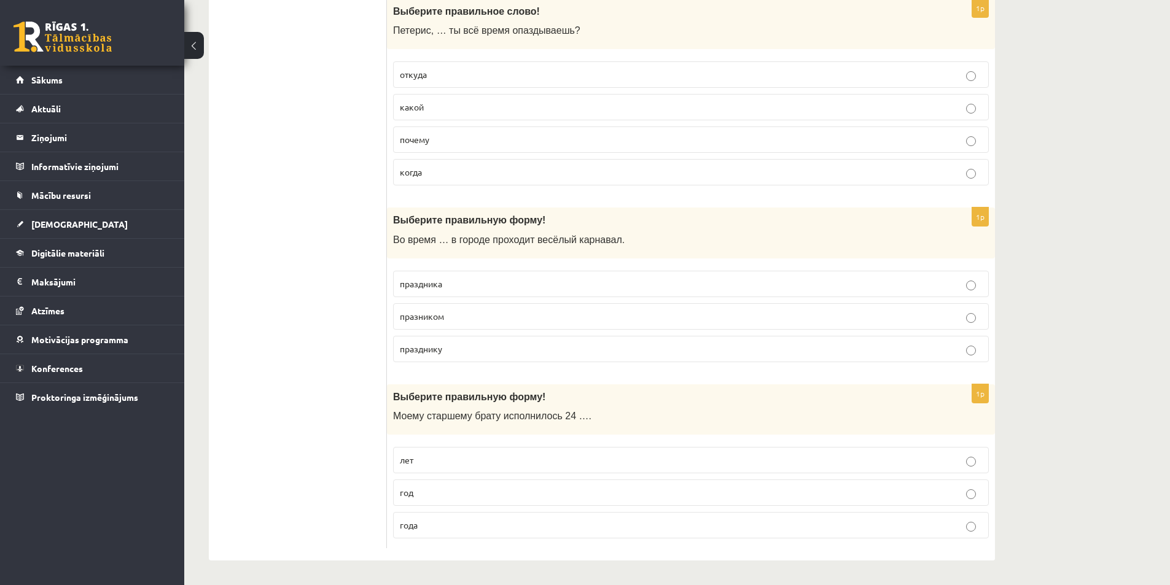
click at [398, 521] on label "года" at bounding box center [691, 525] width 596 height 26
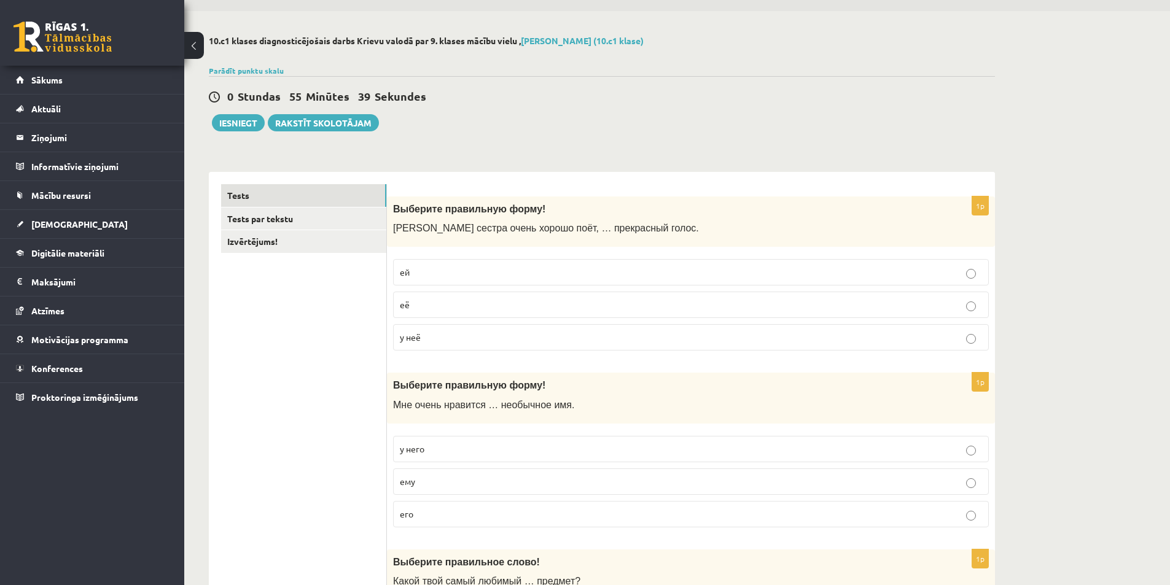
scroll to position [0, 0]
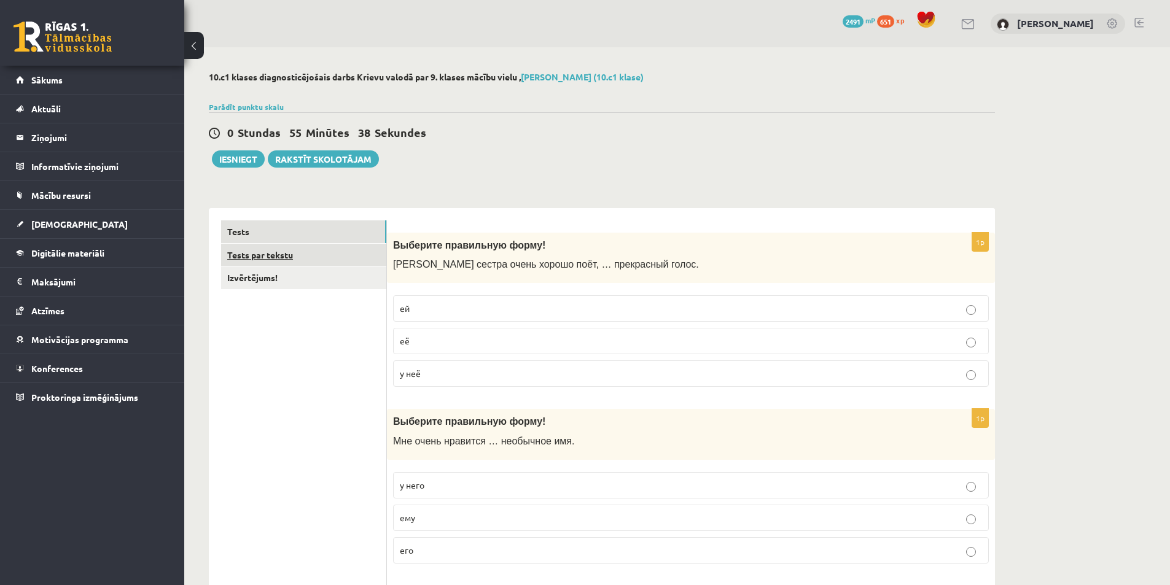
click at [324, 251] on link "Tests par tekstu" at bounding box center [303, 255] width 165 height 23
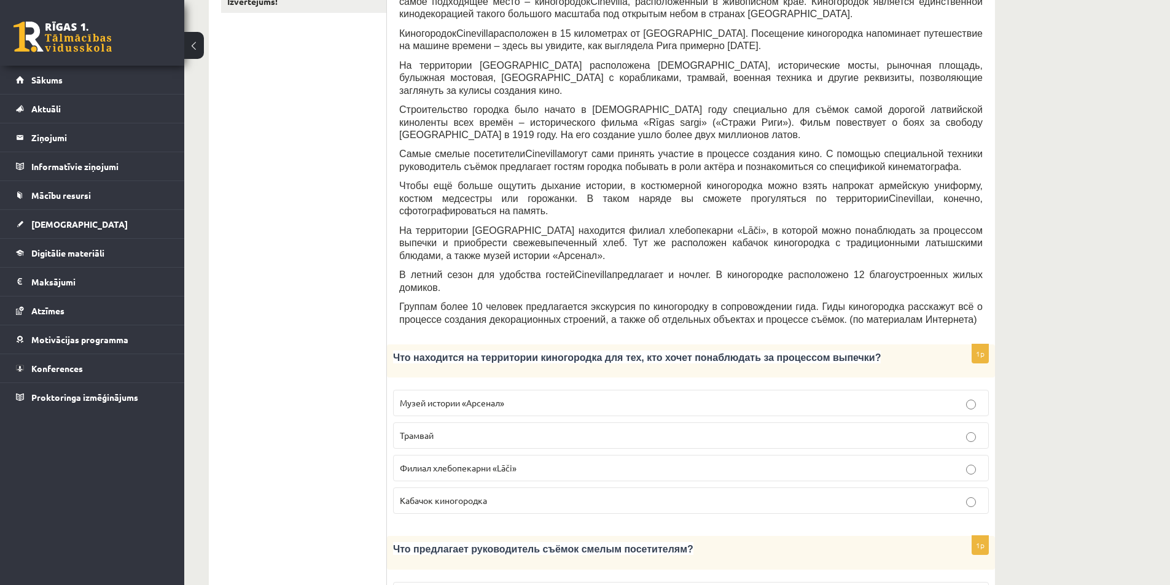
scroll to position [368, 0]
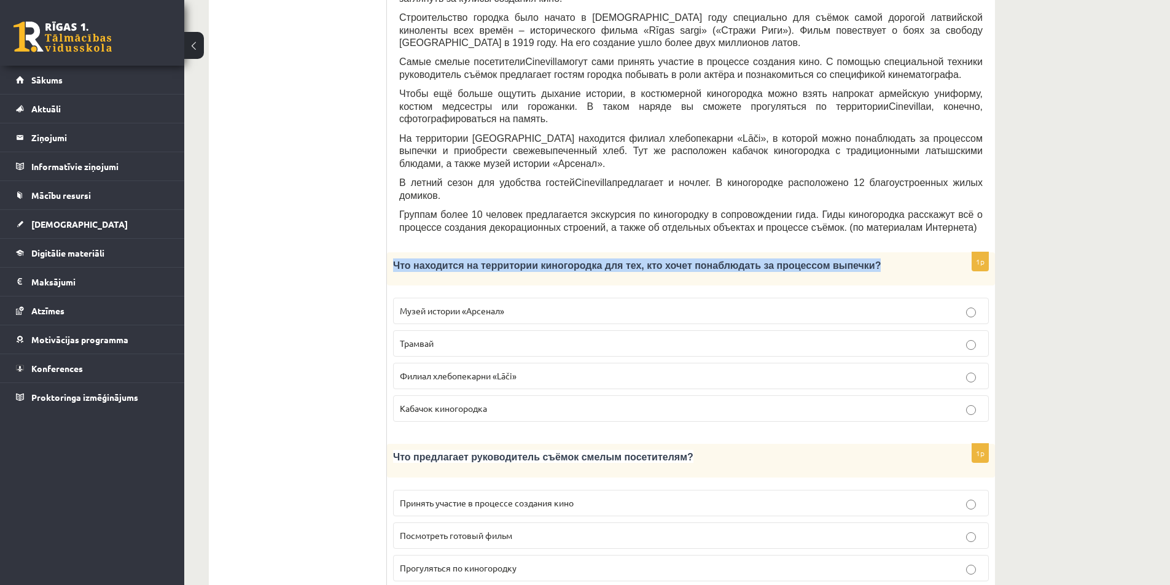
drag, startPoint x: 395, startPoint y: 236, endPoint x: 825, endPoint y: 220, distance: 430.1
click at [825, 252] on div "Что находится на территории киногородка для тех, кто хочет понаблюдать за проце…" at bounding box center [691, 268] width 608 height 33
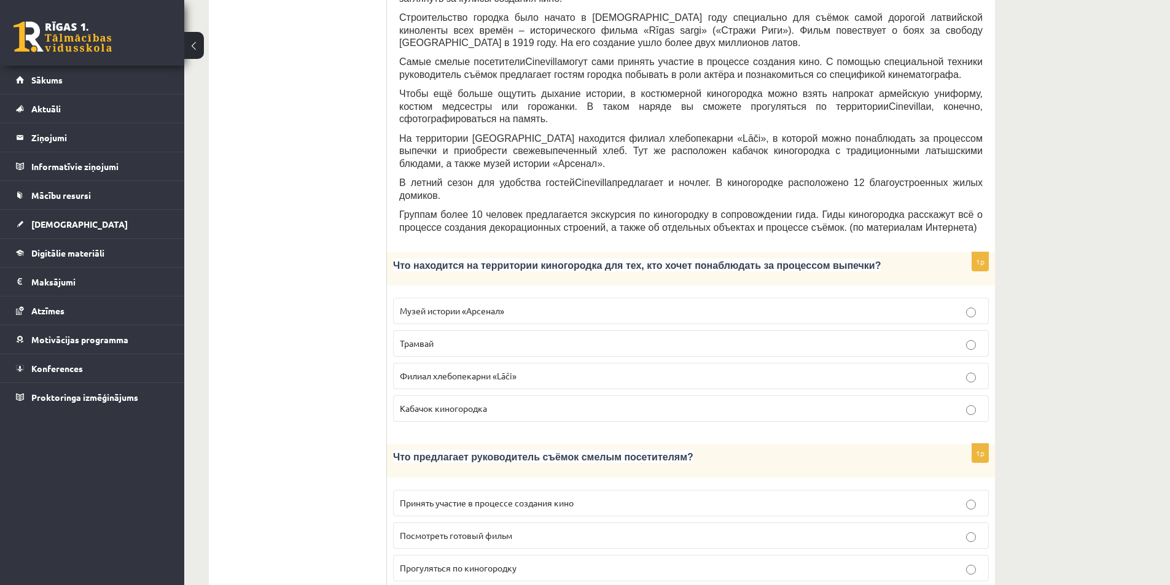
click at [406, 370] on span "Филиал хлебопекарни «Lāči»" at bounding box center [458, 375] width 117 height 11
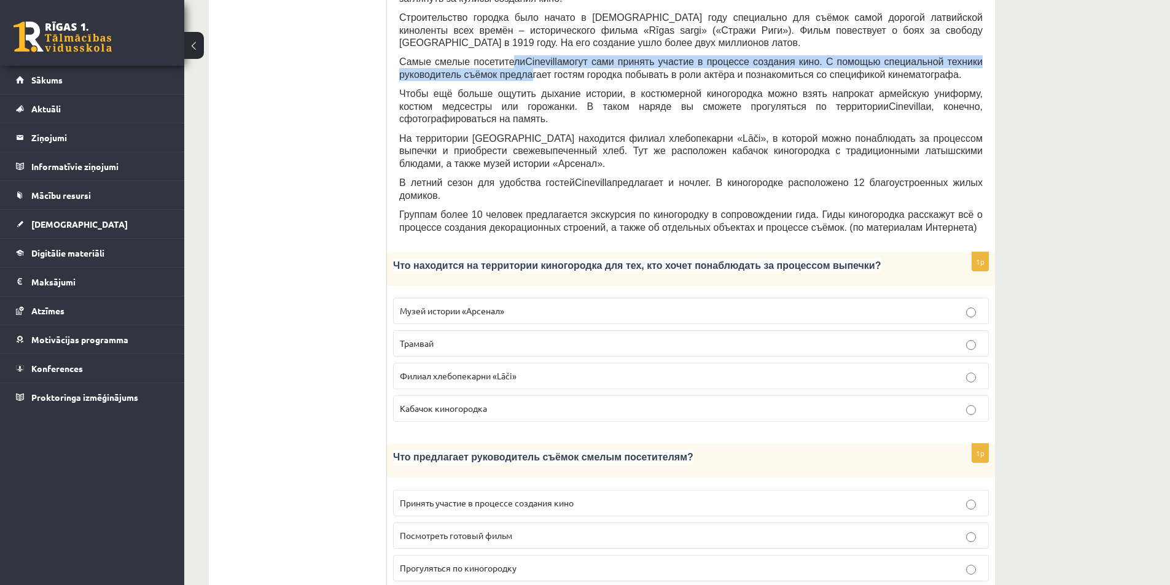
drag, startPoint x: 513, startPoint y: 56, endPoint x: 507, endPoint y: 53, distance: 6.9
click at [507, 57] on span "Самые смелые посетители [GEOGRAPHIC_DATA] могут сами принять участие в процессе…" at bounding box center [690, 68] width 583 height 23
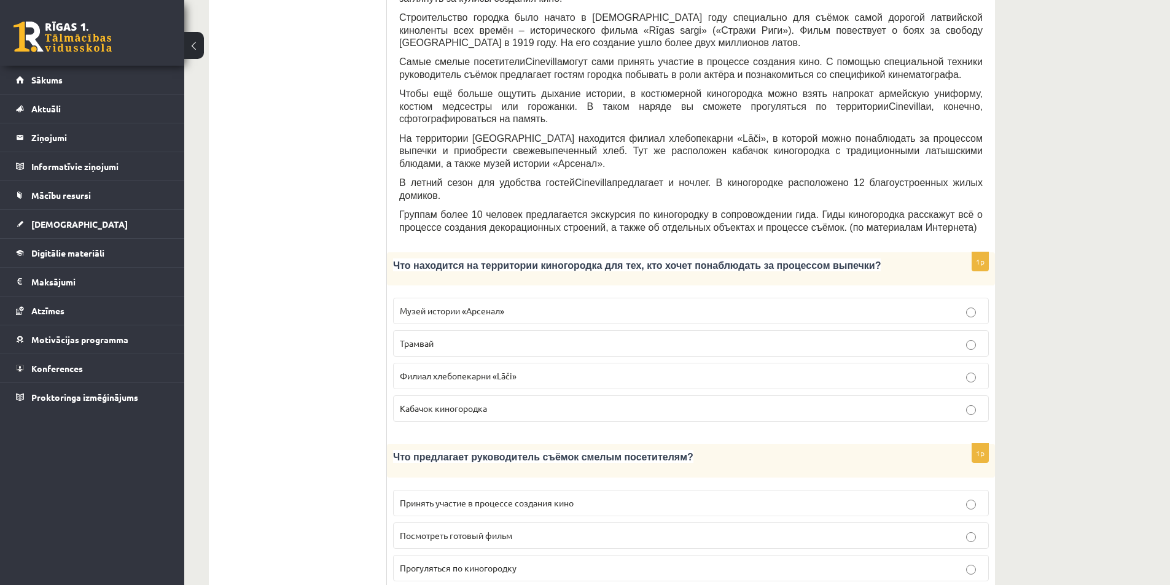
click at [516, 150] on div "Прочитайте текст «Киногородок Cinevilla », выберите правильный вариант. Киногор…" at bounding box center [690, 46] width 583 height 388
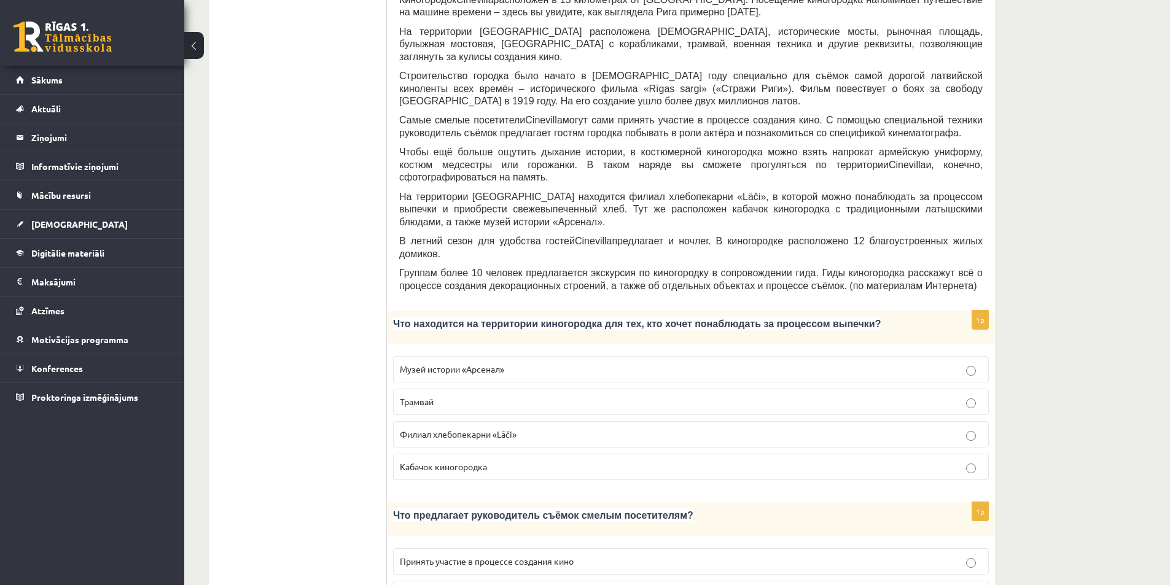
scroll to position [307, 0]
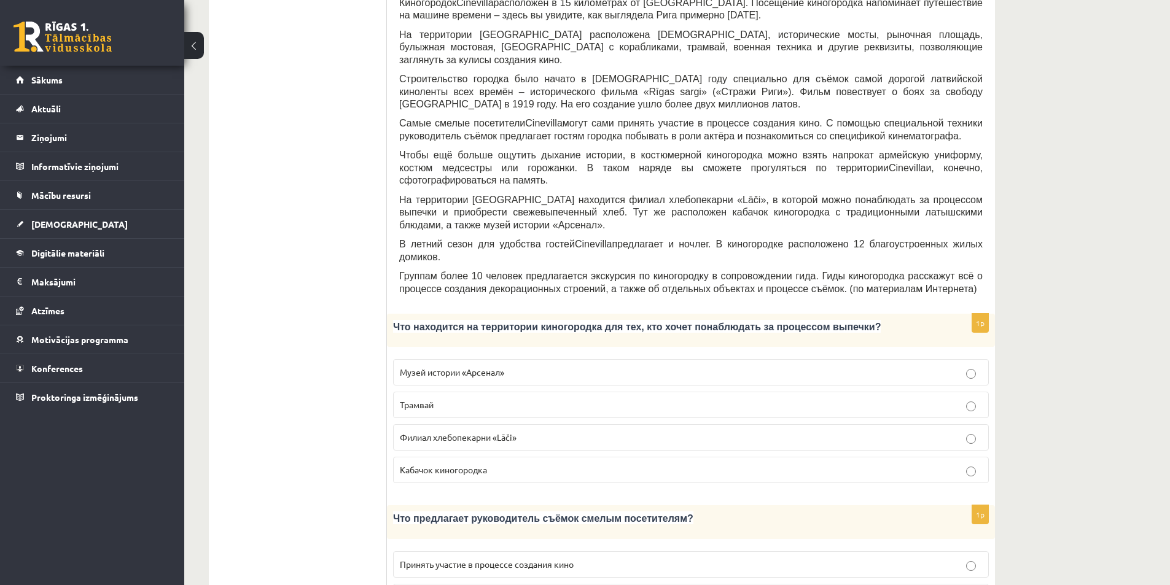
click at [494, 118] on span "Самые смелые посетители" at bounding box center [462, 123] width 126 height 10
click at [705, 74] on span "Строительство городка было начато в [DEMOGRAPHIC_DATA] году специально для съём…" at bounding box center [690, 85] width 583 height 23
drag, startPoint x: 705, startPoint y: 68, endPoint x: 712, endPoint y: 68, distance: 7.4
click at [712, 74] on span "Строительство городка было начато в [DEMOGRAPHIC_DATA] году специально для съём…" at bounding box center [690, 85] width 583 height 23
click at [704, 74] on span "Строительство городка было начато в [DEMOGRAPHIC_DATA] году специально для съём…" at bounding box center [690, 85] width 583 height 23
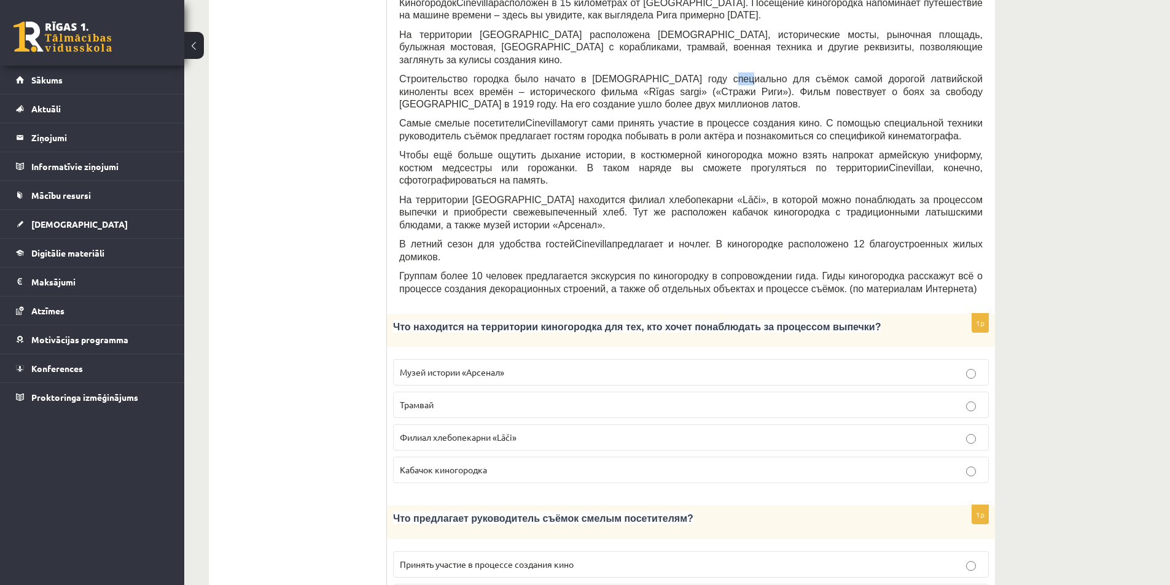
drag, startPoint x: 703, startPoint y: 65, endPoint x: 717, endPoint y: 69, distance: 14.6
click at [717, 74] on span "Строительство городка было начато в [DEMOGRAPHIC_DATA] году специально для съём…" at bounding box center [690, 85] width 583 height 23
copy span "съё"
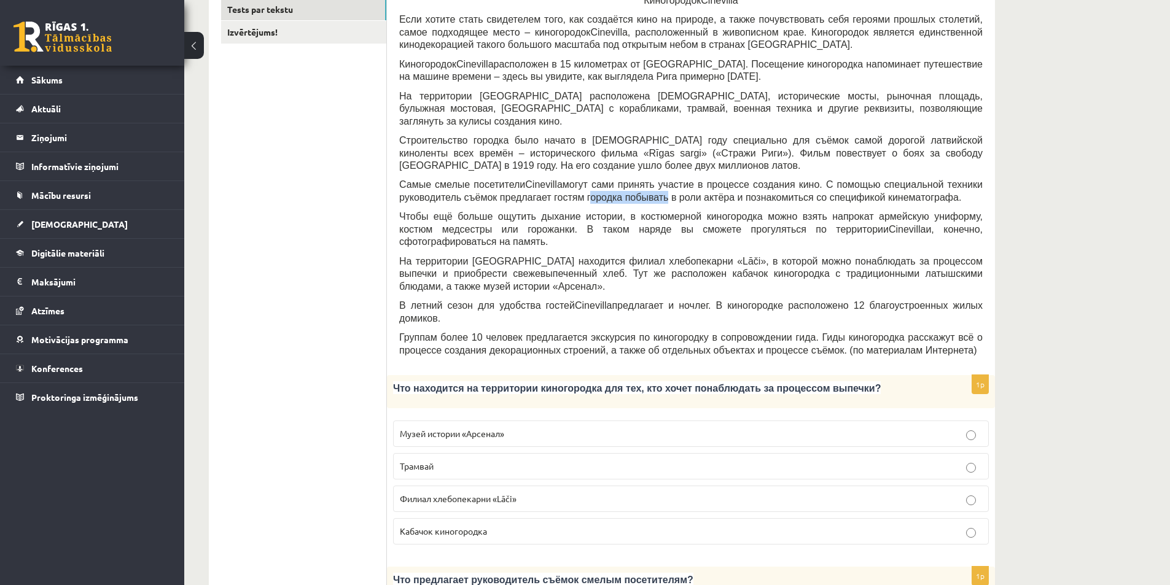
drag, startPoint x: 581, startPoint y: 184, endPoint x: 641, endPoint y: 185, distance: 59.6
click at [641, 185] on span "могут сами принять участие в процессе создания кино. С помощью специальной техн…" at bounding box center [690, 190] width 583 height 23
click at [560, 196] on div "Прочитайте текст «Киногородок Cinevilla », выберите правильный вариант. Киногор…" at bounding box center [690, 169] width 583 height 388
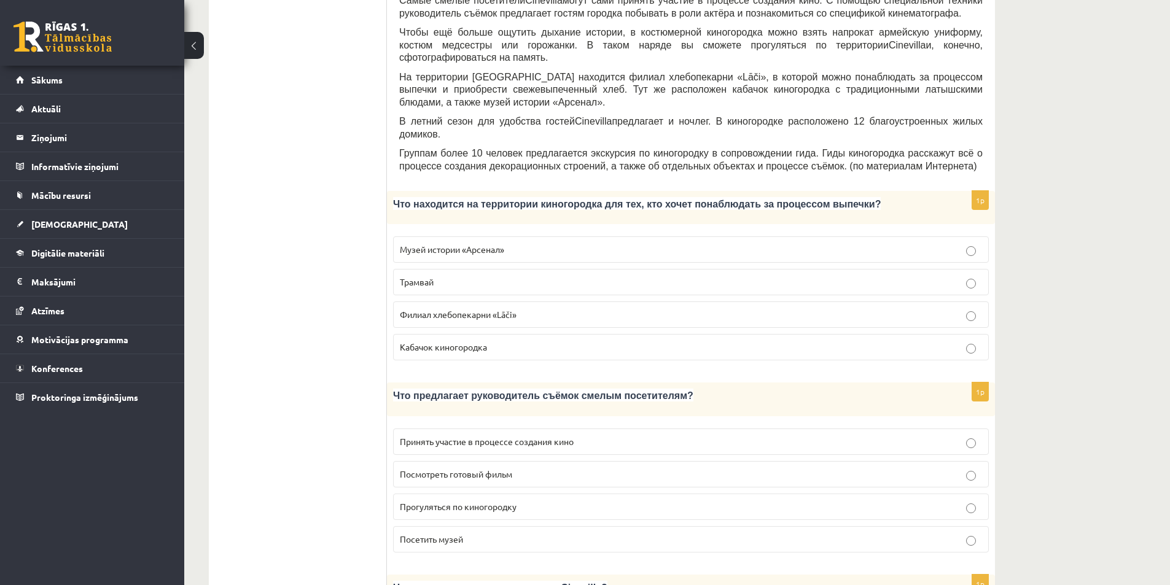
click at [465, 435] on p "Принять участие в процессе создания кино" at bounding box center [691, 441] width 582 height 13
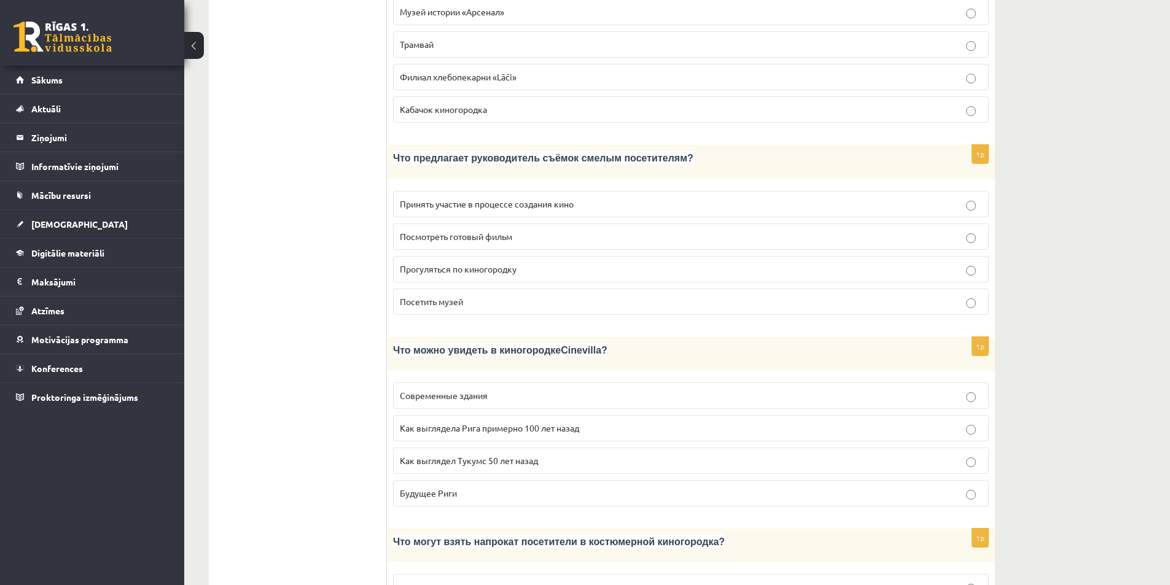
scroll to position [675, 0]
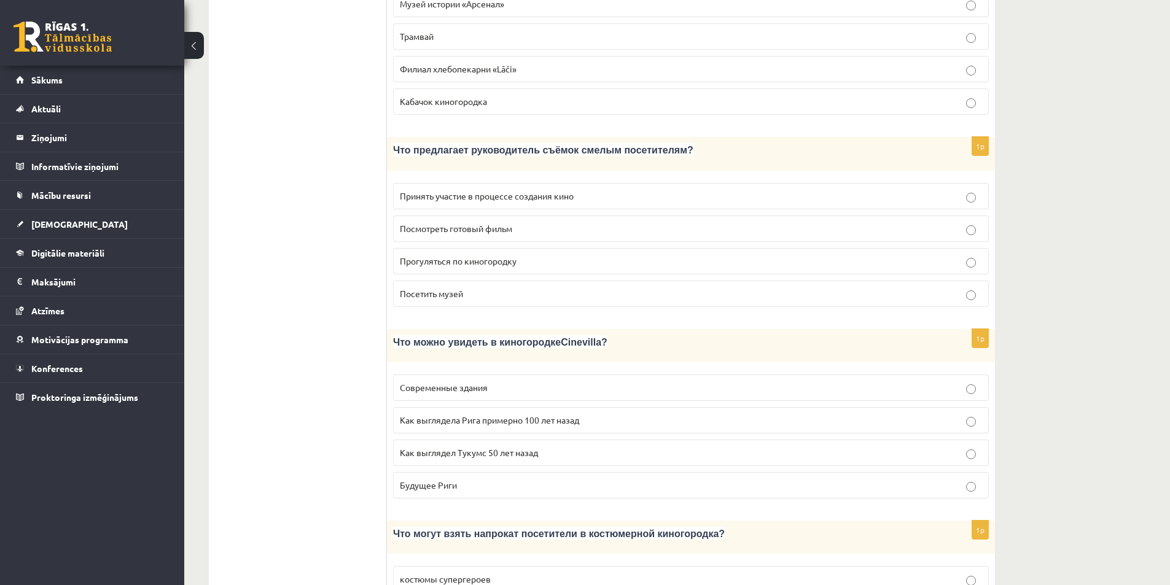
click at [414, 414] on span "Как выглядела Рига примерно 100 лет назад" at bounding box center [489, 419] width 179 height 11
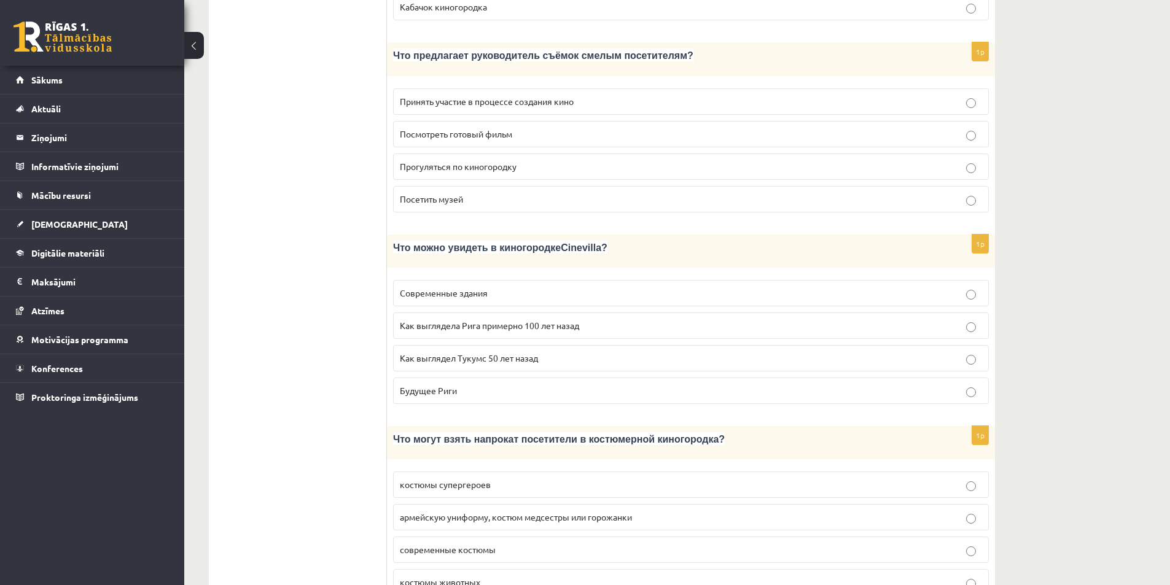
scroll to position [860, 0]
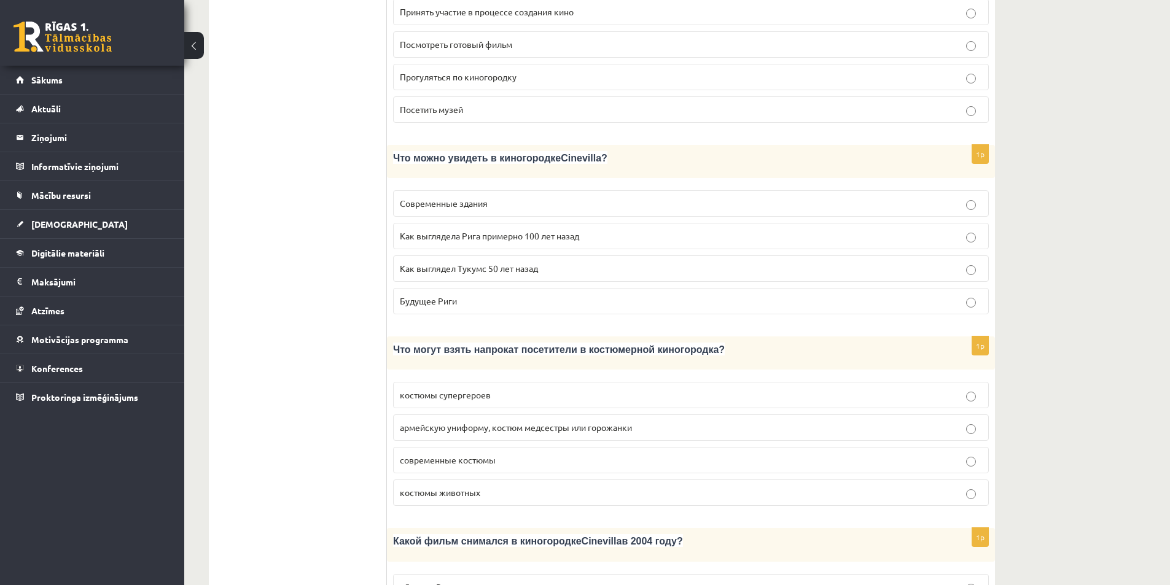
click at [462, 422] on span "армейскую униформу, костюм медсестры или горожанки" at bounding box center [516, 427] width 232 height 11
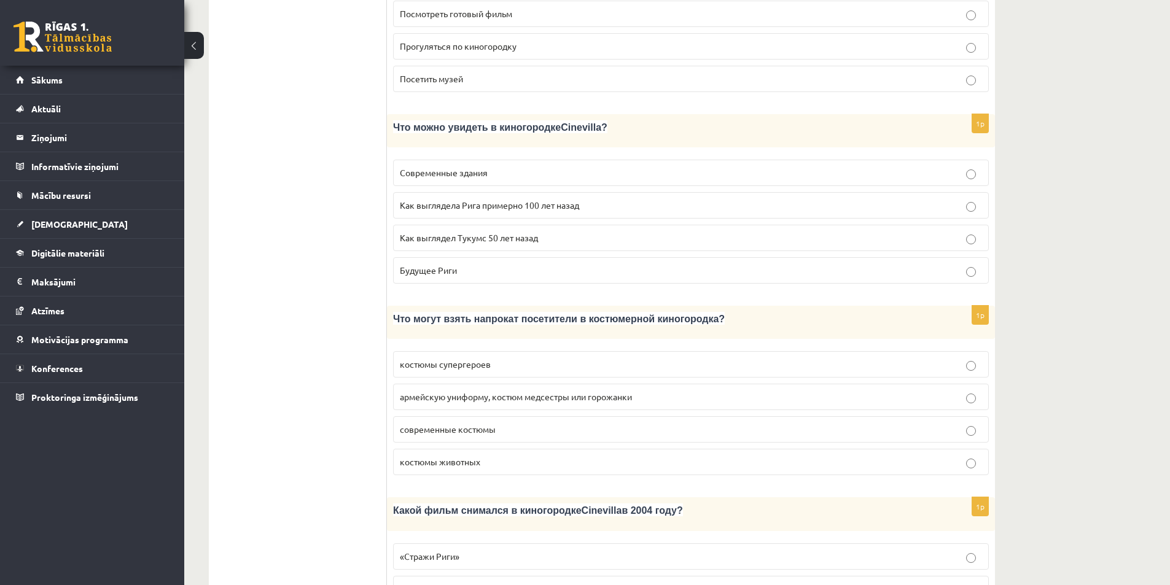
scroll to position [982, 0]
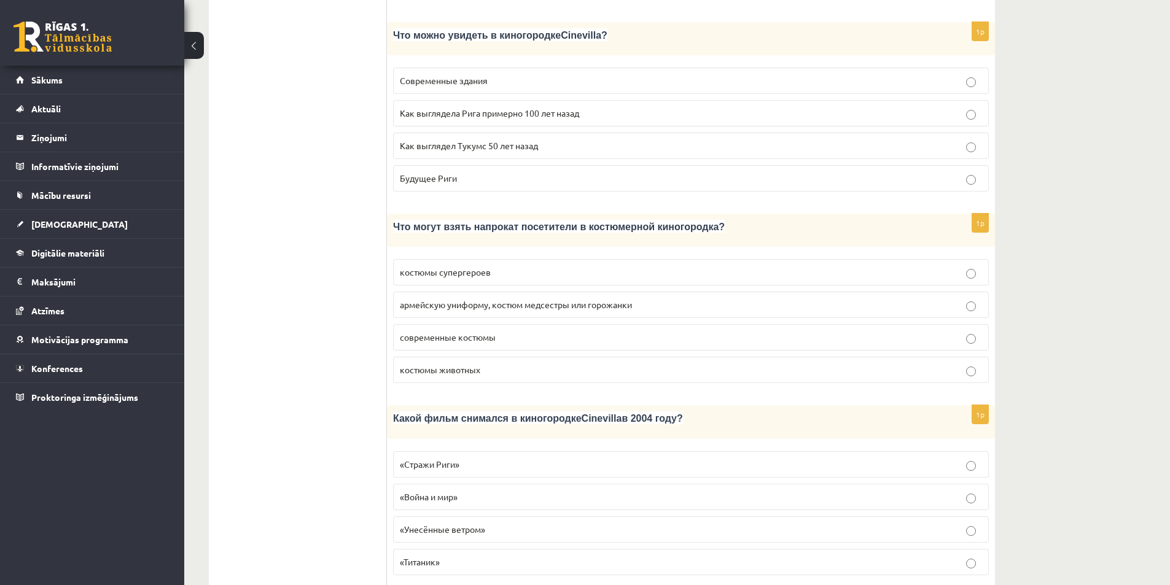
click at [412, 445] on fieldset "«Стражи Риги» «Война и мир» «Унесённые ветром» «Титаник»" at bounding box center [691, 512] width 596 height 134
click at [407, 451] on label "«Стражи Риги»" at bounding box center [691, 464] width 596 height 26
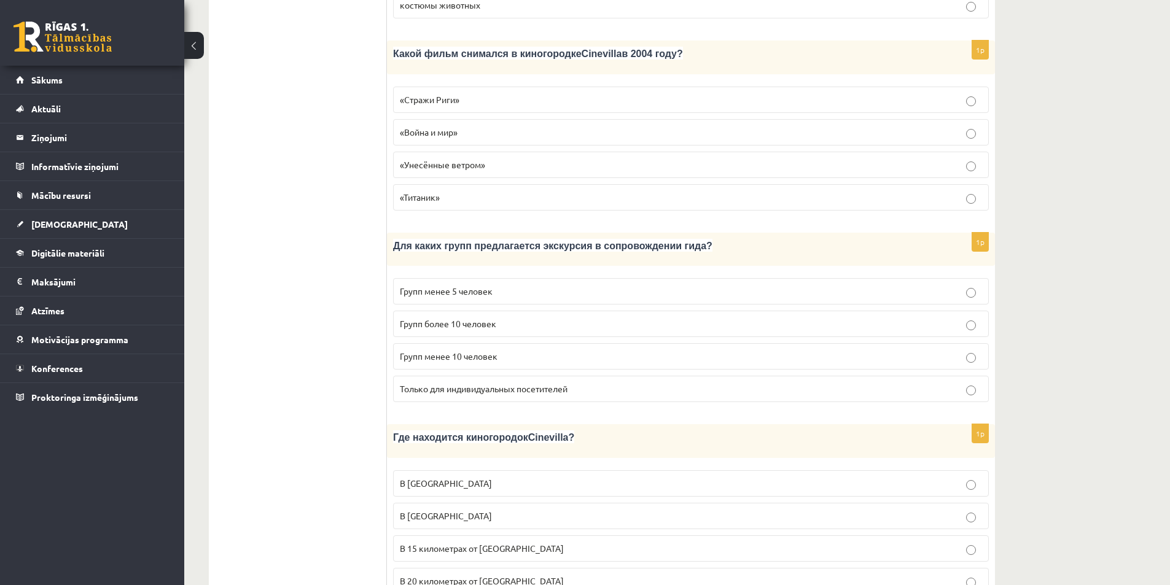
scroll to position [1351, 0]
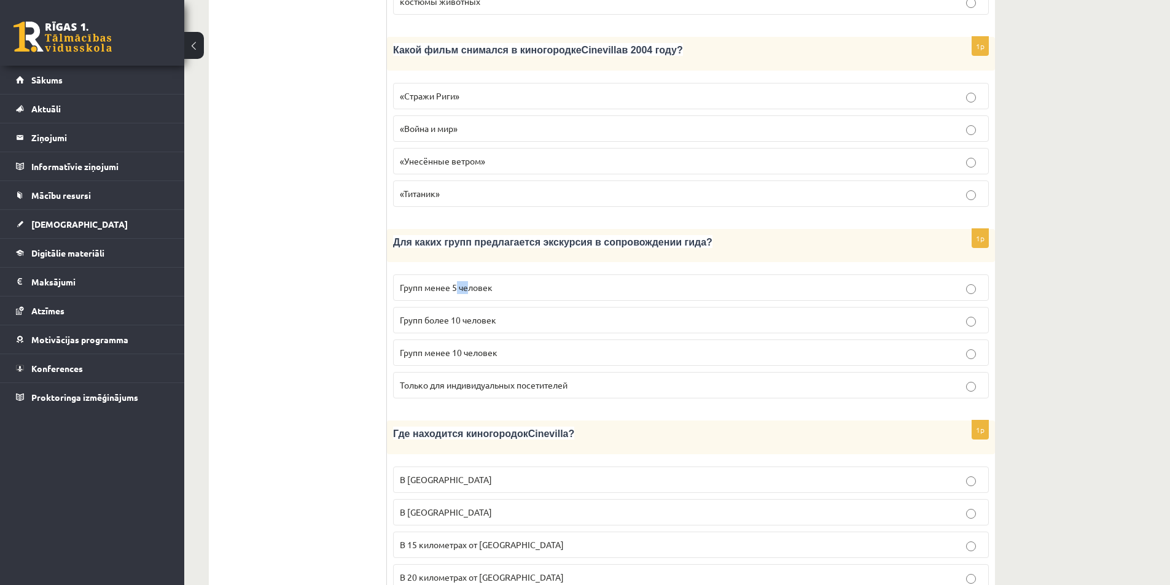
click at [470, 282] on span "Групп менее 5 человек" at bounding box center [446, 287] width 93 height 11
click at [470, 229] on div "1p Для каких групп предлагается экскурсия в сопровождении гида? Групп менее 5 ч…" at bounding box center [691, 318] width 608 height 179
drag, startPoint x: 460, startPoint y: 251, endPoint x: 492, endPoint y: 255, distance: 32.8
click at [492, 282] on span "Групп менее 5 человек" at bounding box center [446, 287] width 93 height 11
copy span "человек"
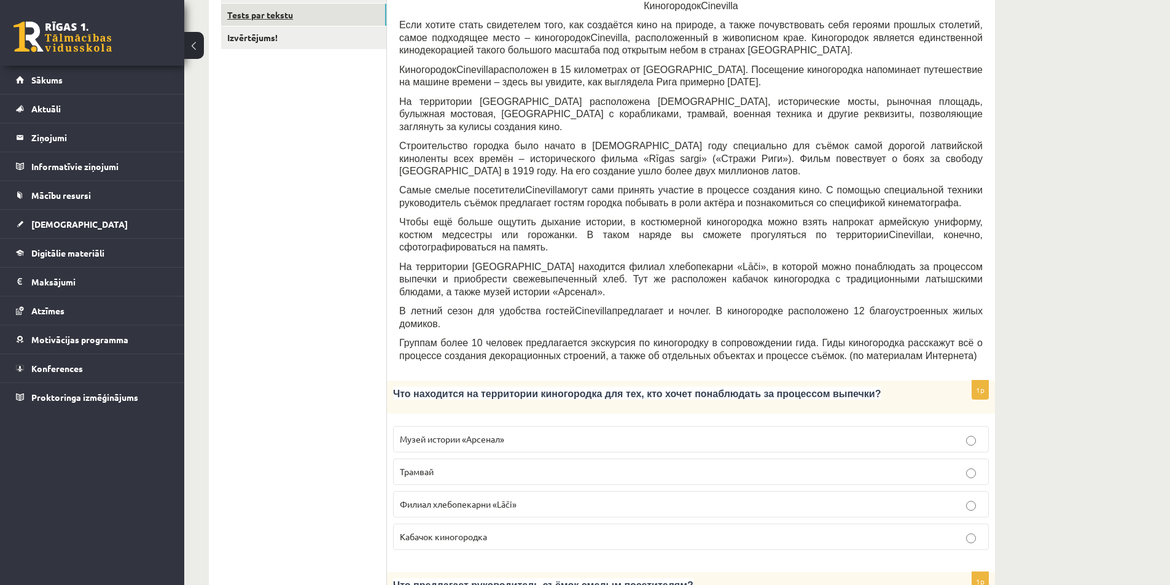
scroll to position [246, 0]
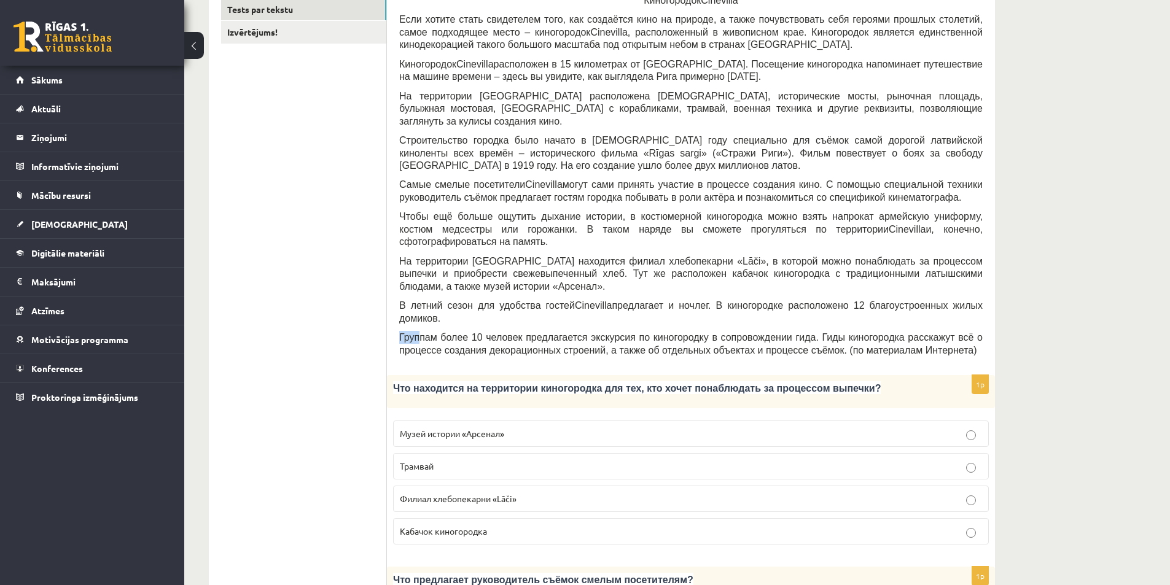
drag, startPoint x: 397, startPoint y: 301, endPoint x: 419, endPoint y: 303, distance: 22.8
copy span "Груп"
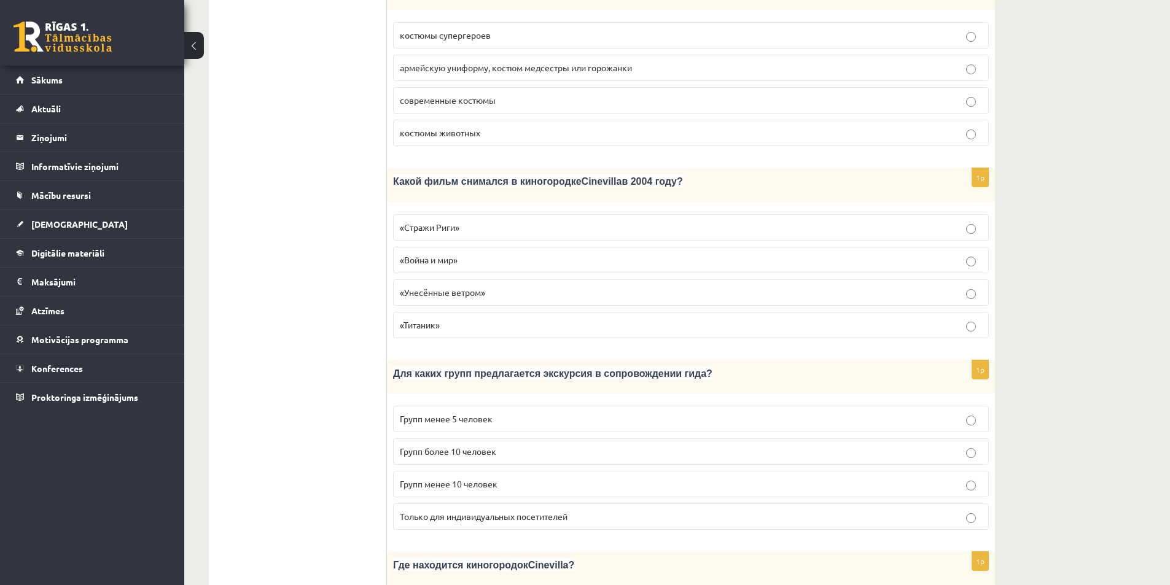
scroll to position [1228, 0]
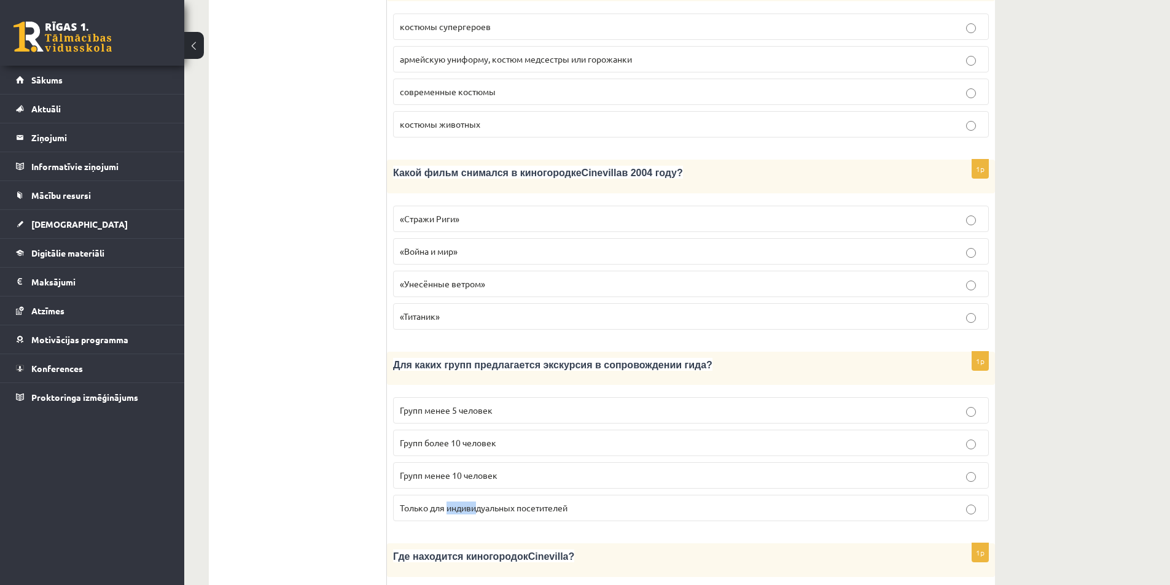
drag, startPoint x: 452, startPoint y: 472, endPoint x: 480, endPoint y: 475, distance: 27.7
click at [480, 502] on span "Только для индивидуальных посетителей" at bounding box center [484, 507] width 168 height 11
copy span "индиви"
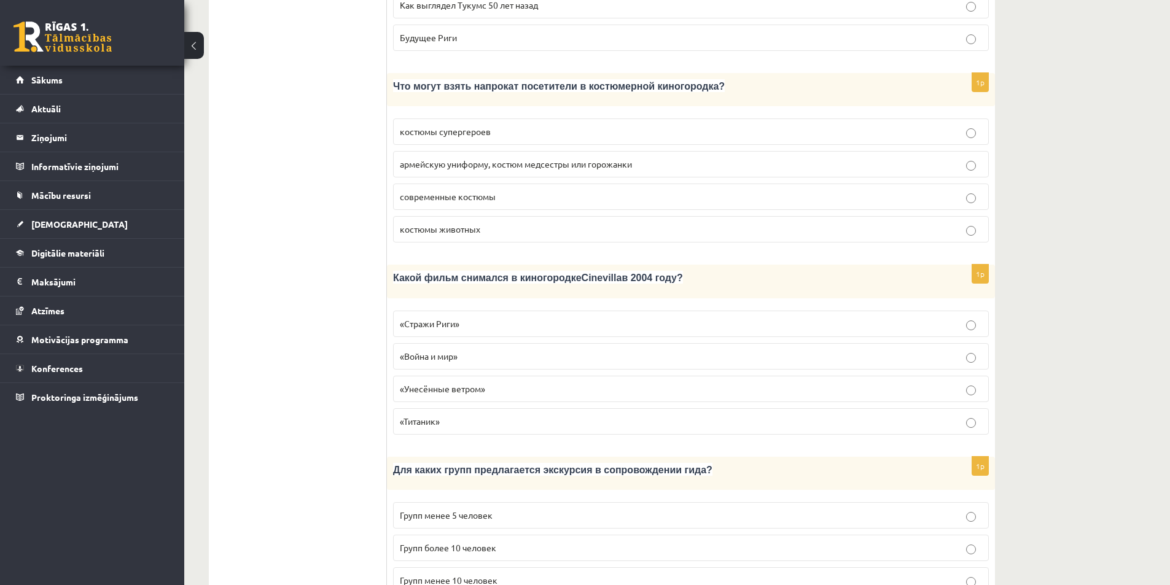
scroll to position [1289, 0]
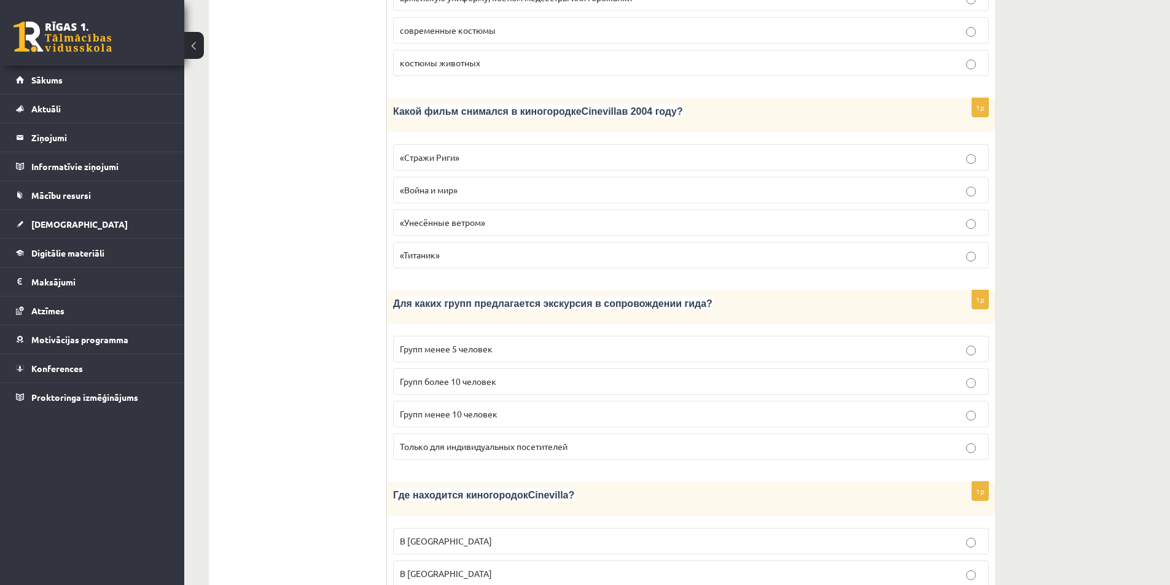
click at [398, 401] on label "Групп менее 10 человек" at bounding box center [691, 414] width 596 height 26
click at [408, 376] on span "Групп более 10 человек" at bounding box center [448, 381] width 96 height 11
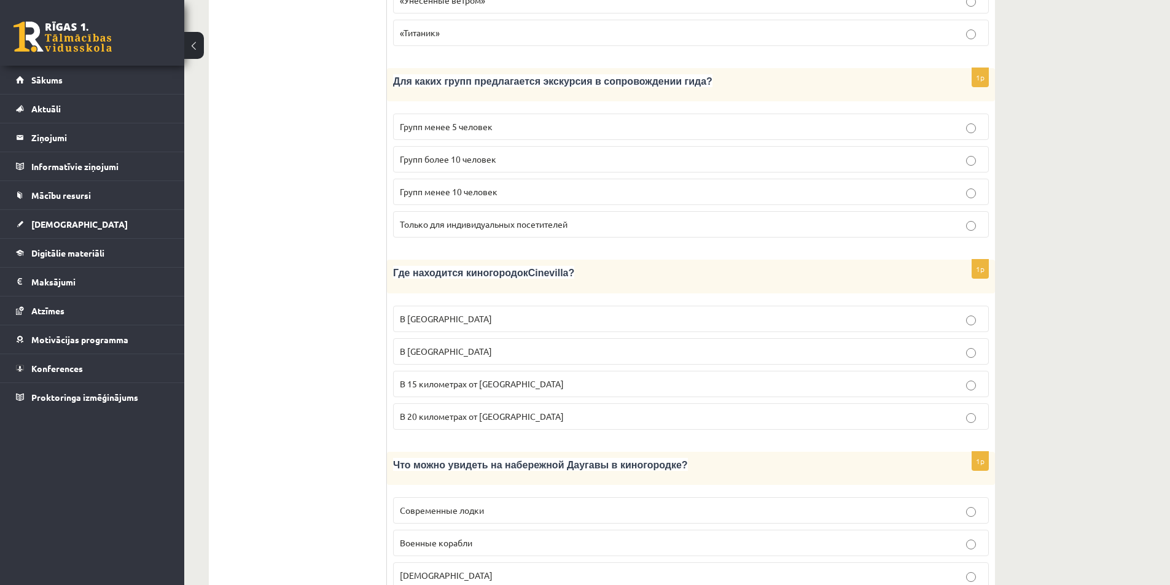
scroll to position [1535, 0]
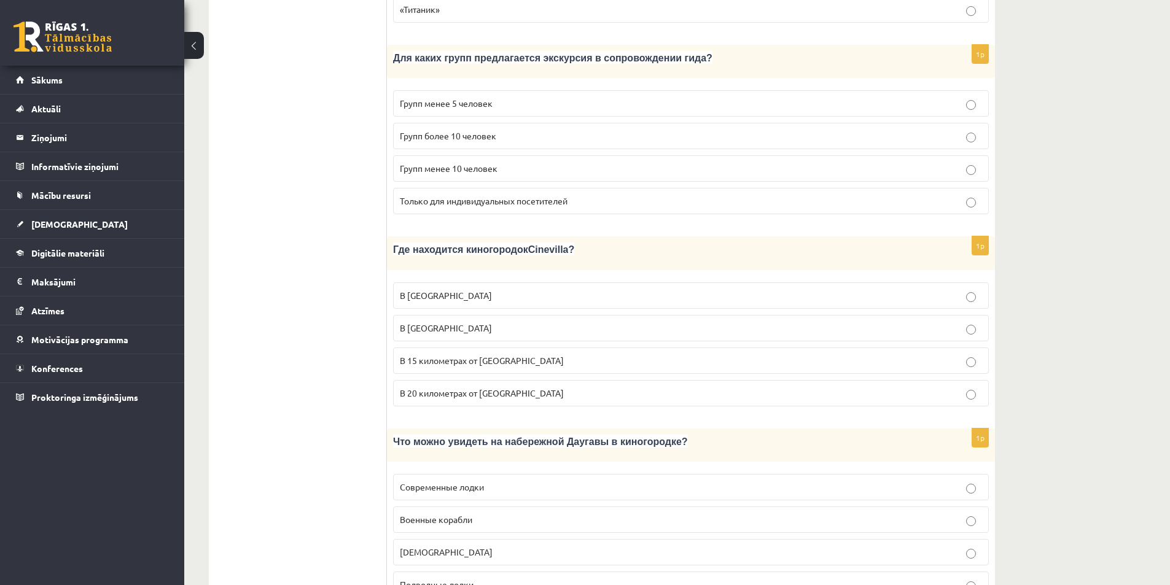
click at [455, 348] on label "В 15 километрах от [GEOGRAPHIC_DATA]" at bounding box center [691, 361] width 596 height 26
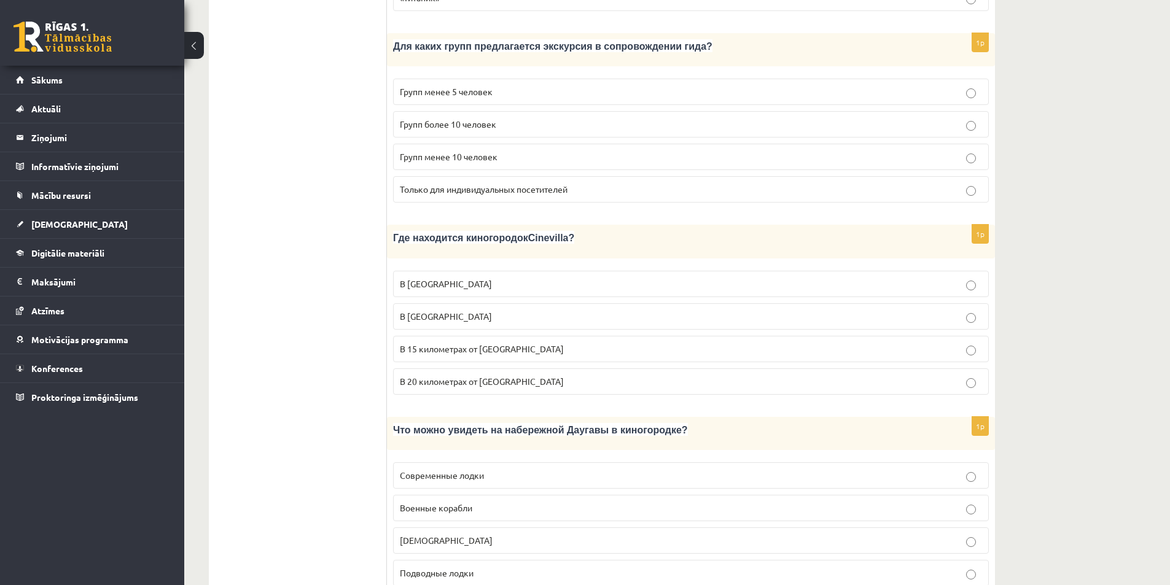
scroll to position [1558, 0]
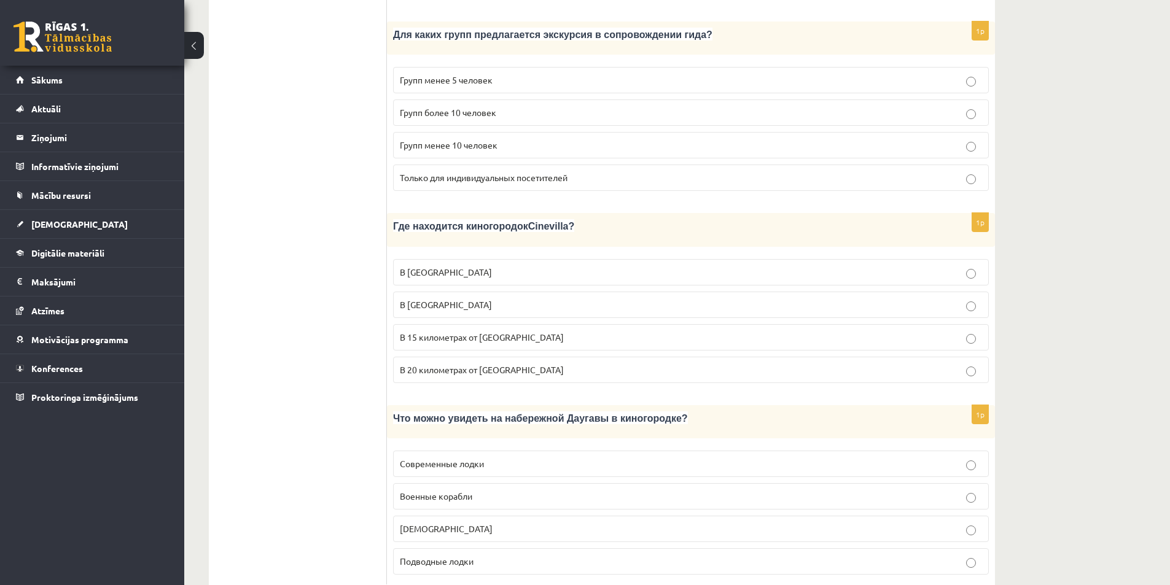
click at [545, 522] on p "[DEMOGRAPHIC_DATA]" at bounding box center [691, 528] width 582 height 13
drag, startPoint x: 396, startPoint y: 491, endPoint x: 424, endPoint y: 493, distance: 27.7
click at [424, 516] on label "[DEMOGRAPHIC_DATA]" at bounding box center [691, 529] width 596 height 26
copy span "[DEMOGRAPHIC_DATA]"
drag, startPoint x: 462, startPoint y: 429, endPoint x: 476, endPoint y: 429, distance: 14.7
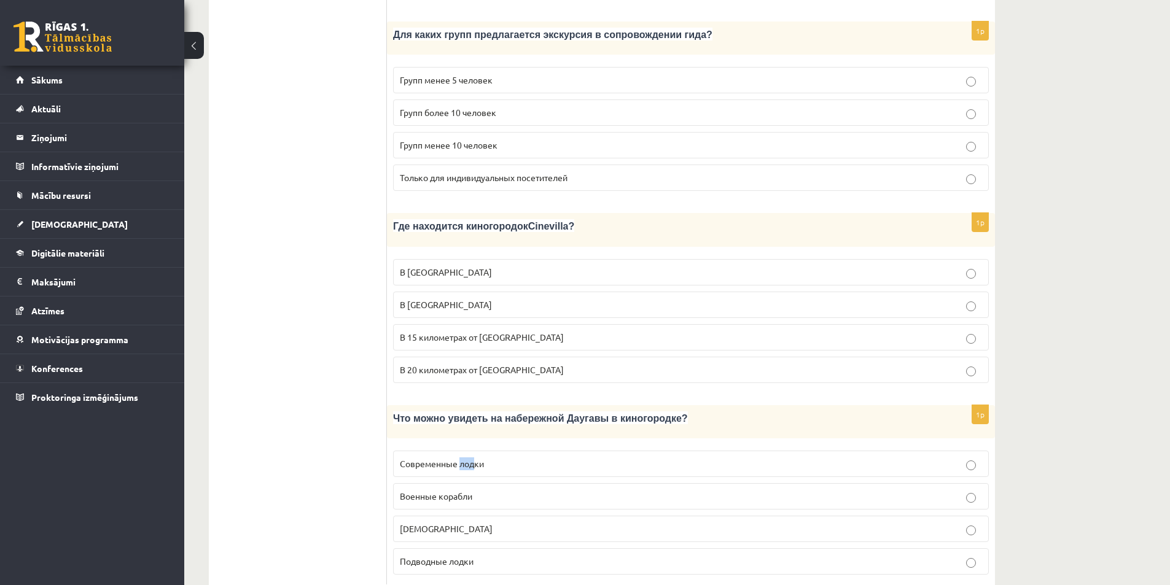
click at [476, 458] on span "Современные лодки" at bounding box center [442, 463] width 84 height 11
copy span "лод"
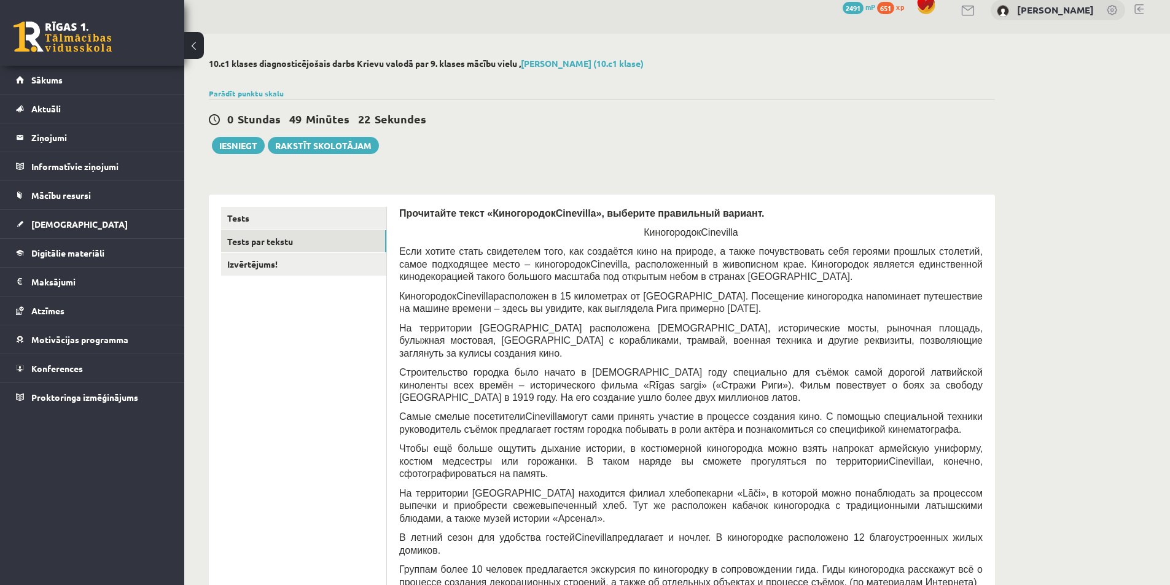
scroll to position [0, 0]
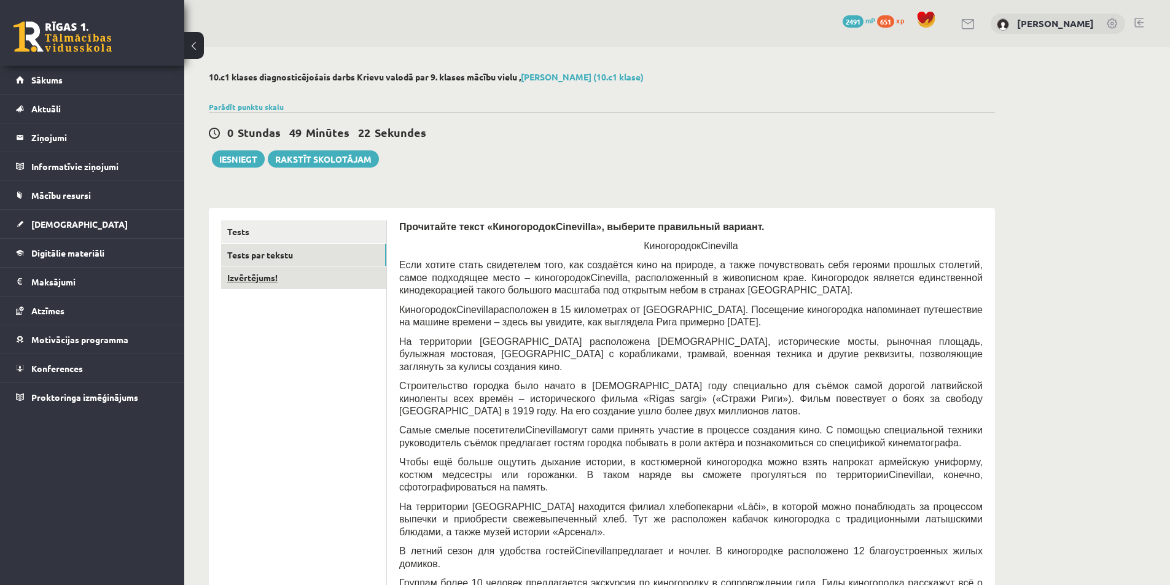
click at [368, 281] on link "Izvērtējums!" at bounding box center [303, 277] width 165 height 23
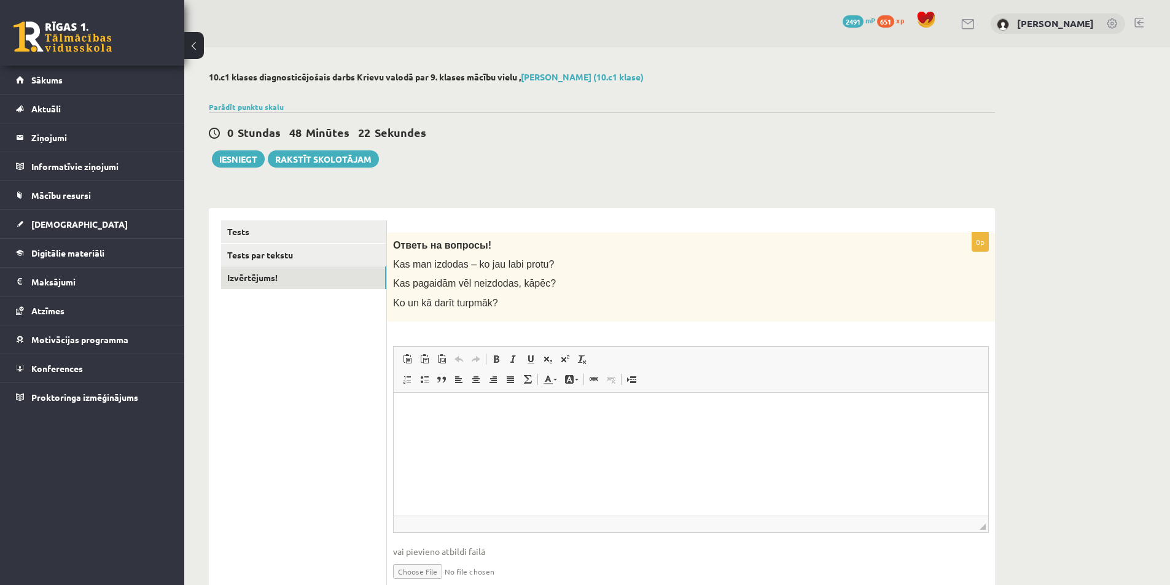
click at [474, 417] on p "Editor, wiswyg-editor-user-answer-47433776567600" at bounding box center [691, 411] width 570 height 13
click at [555, 412] on p "Editor, wiswyg-editor-user-answer-47433776567600" at bounding box center [691, 411] width 570 height 13
click at [611, 269] on p "Kas man izdodas – ko jau labi protu?" at bounding box center [660, 264] width 534 height 13
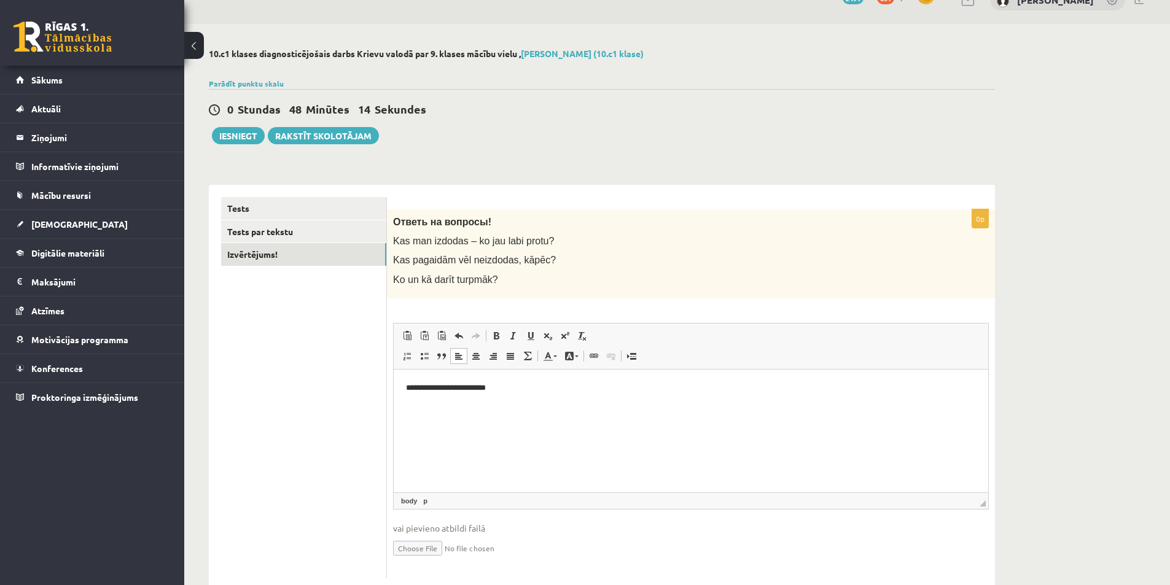
scroll to position [55, 0]
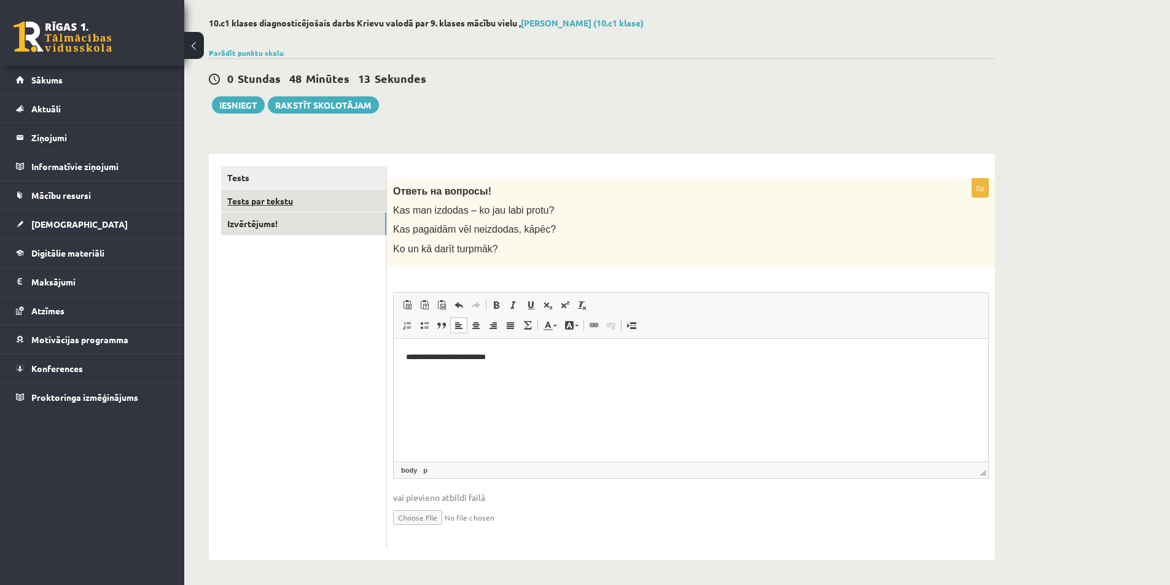
click at [324, 201] on link "Tests par tekstu" at bounding box center [303, 201] width 165 height 23
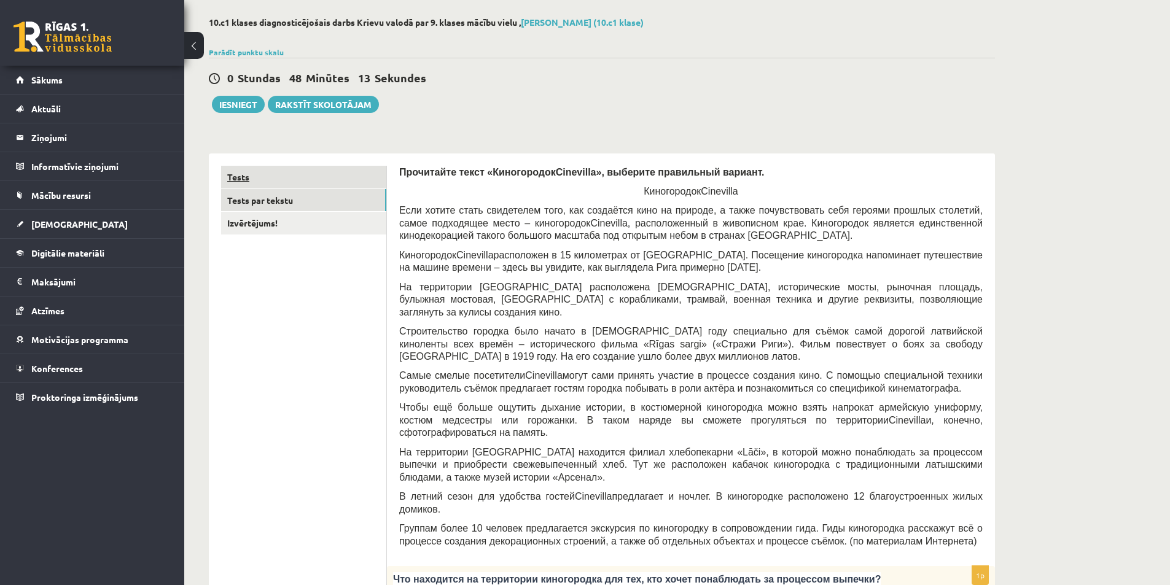
click at [333, 176] on link "Tests" at bounding box center [303, 177] width 165 height 23
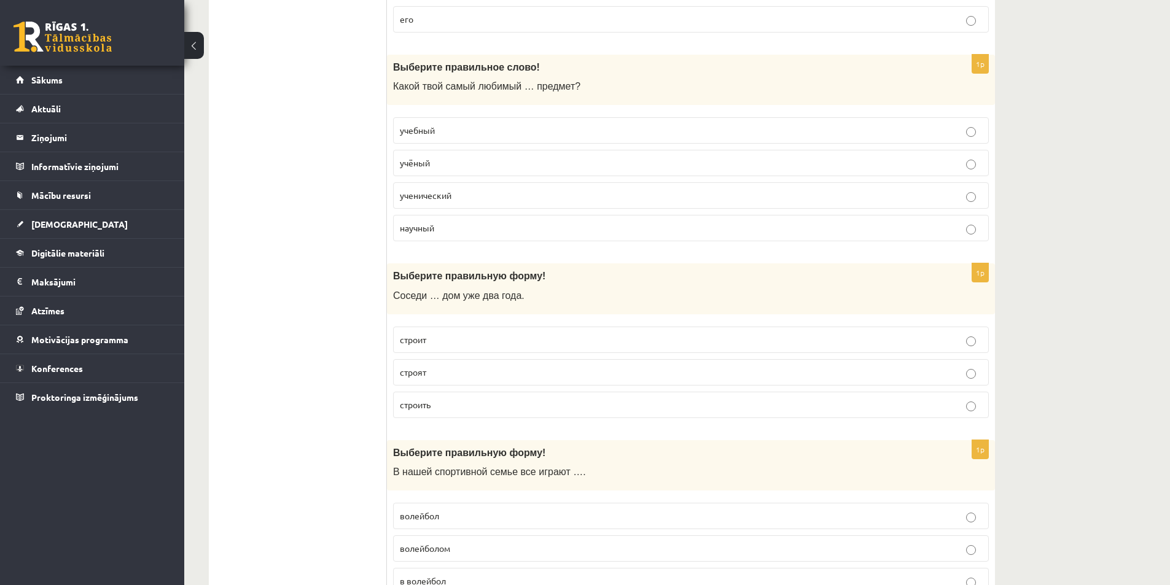
scroll to position [546, 0]
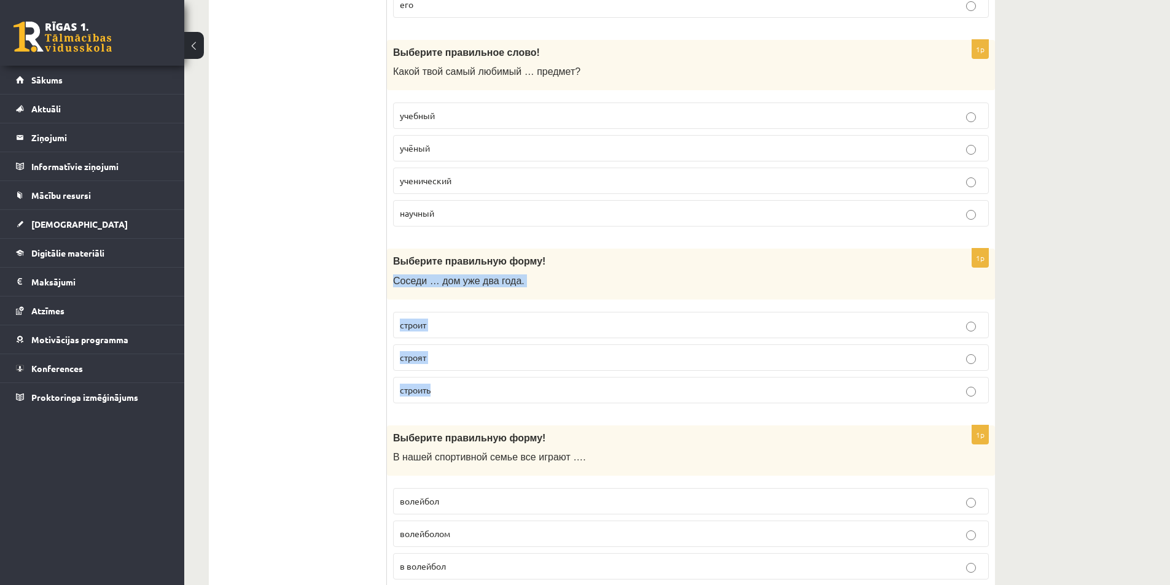
drag, startPoint x: 389, startPoint y: 284, endPoint x: 520, endPoint y: 392, distance: 170.1
click at [520, 392] on div "1p Выберите правильную форму! Соседи … дом уже два года. строит строят строить" at bounding box center [691, 331] width 608 height 165
copy div "Соседи … дом уже два года. строит строят строить"
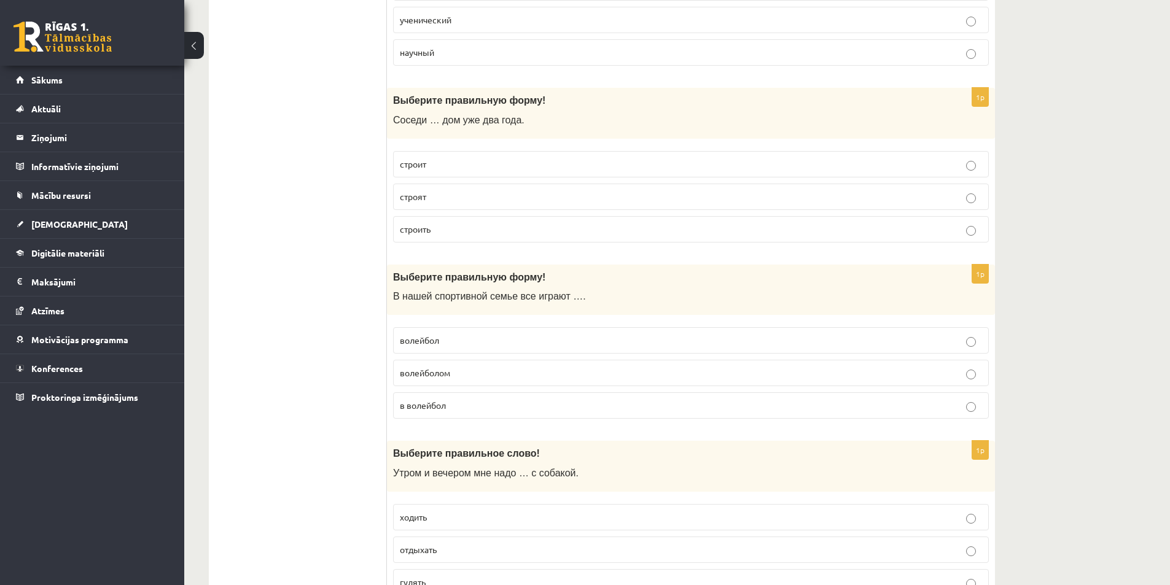
scroll to position [730, 0]
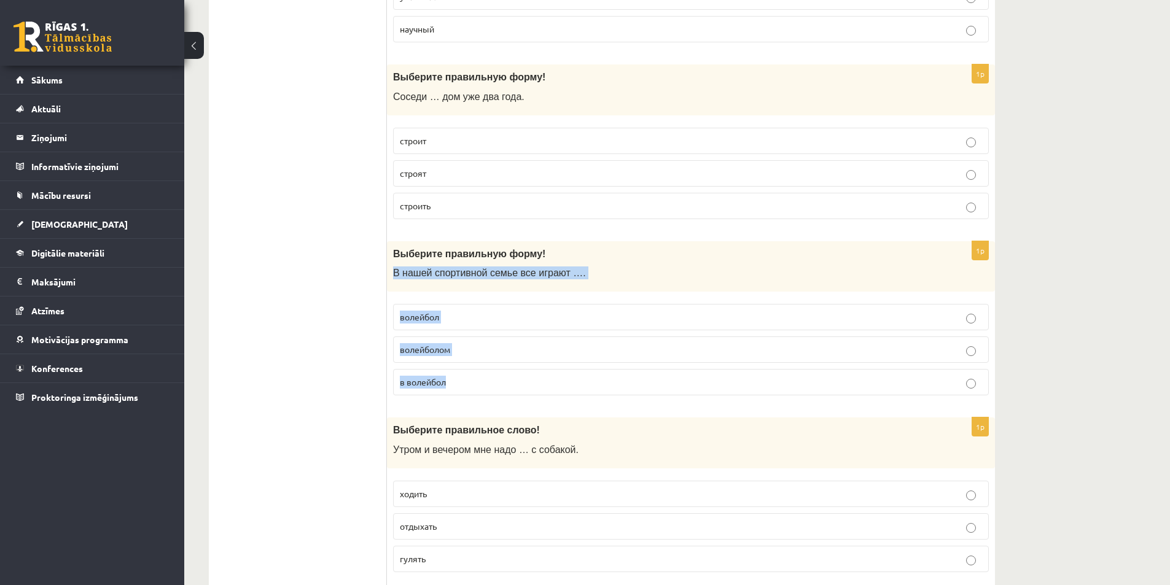
drag, startPoint x: 392, startPoint y: 268, endPoint x: 478, endPoint y: 376, distance: 138.1
click at [478, 376] on div "1p Выберите правильную форму! В нашей спортивной семье все играют …. волейбол в…" at bounding box center [691, 323] width 608 height 165
copy div "В нашей спортивной семье все играют …. волейбол волейболом в волейбол"
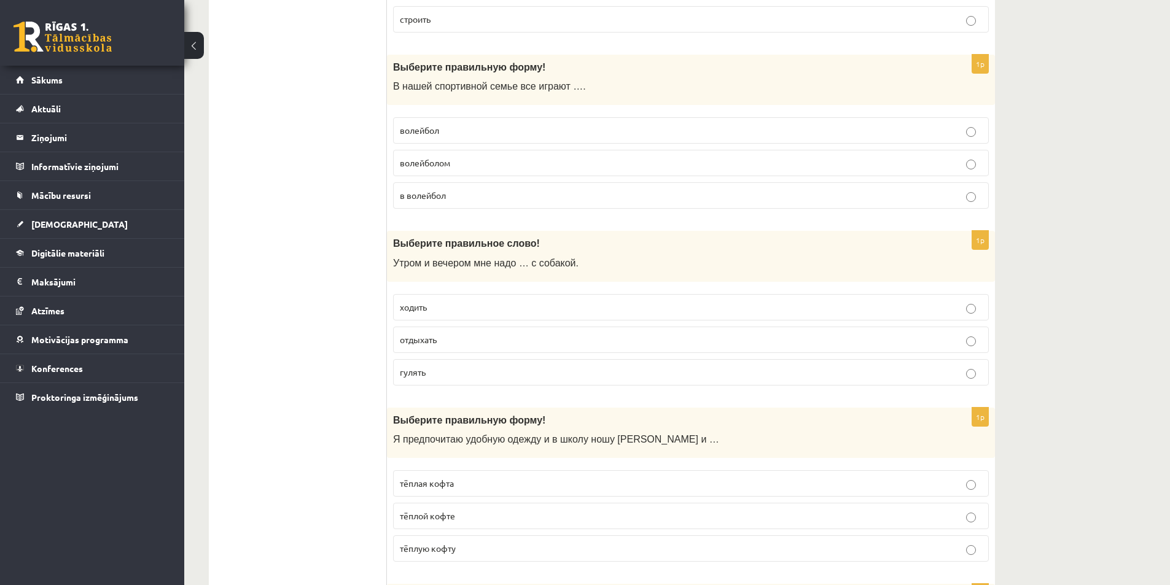
scroll to position [914, 0]
click at [427, 193] on span "в волейбол" at bounding box center [423, 197] width 46 height 11
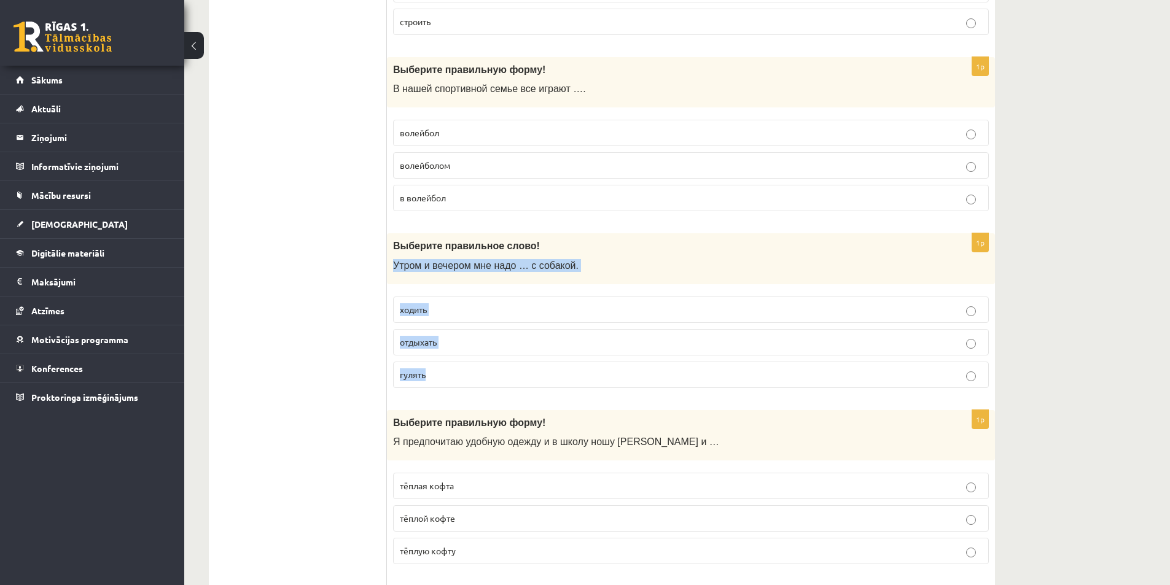
drag, startPoint x: 388, startPoint y: 270, endPoint x: 470, endPoint y: 360, distance: 121.7
click at [470, 360] on div "1p Выберите правильное слово! Утром и вечером мне надо … с собакой. ходить отды…" at bounding box center [691, 315] width 608 height 165
copy div "Утром и вечером мне надо … с собакой. ходить отдыхать гулять"
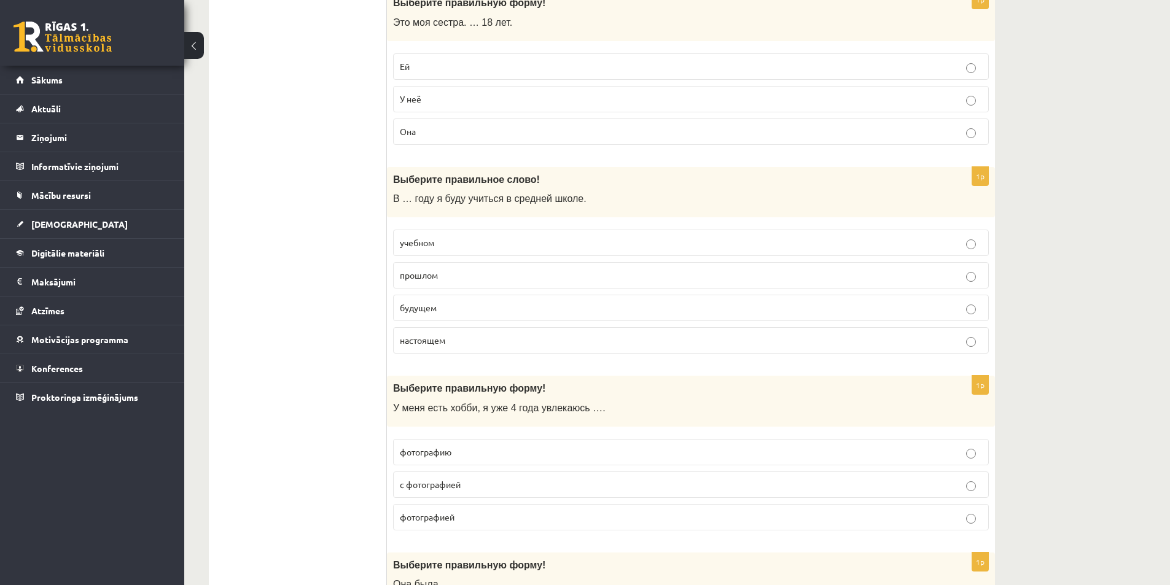
scroll to position [1651, 0]
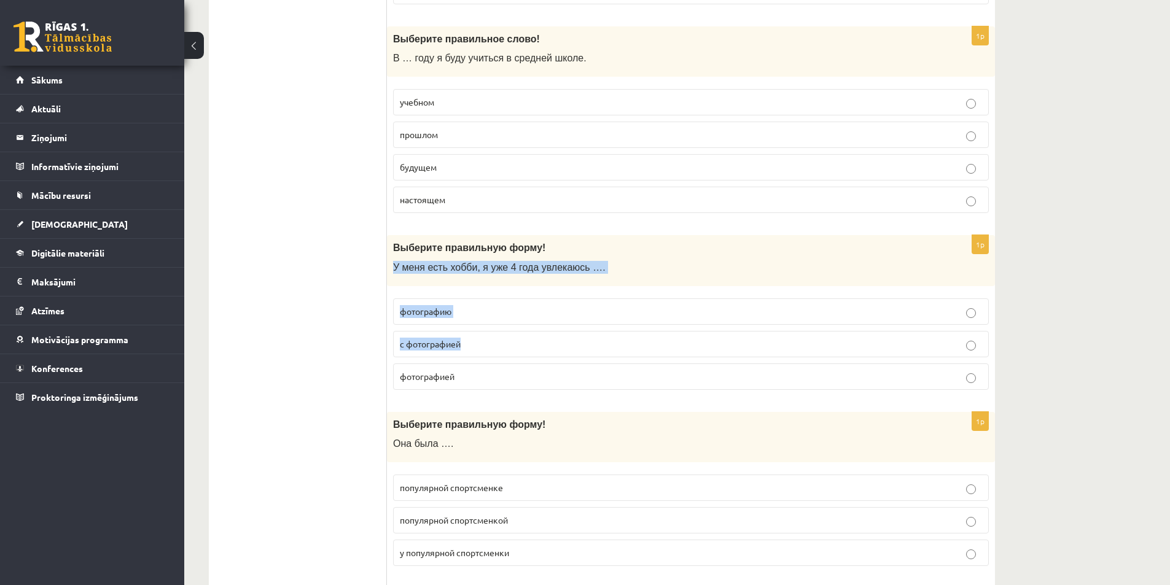
drag, startPoint x: 393, startPoint y: 262, endPoint x: 473, endPoint y: 354, distance: 121.9
click at [473, 354] on div "1p Выберите правильную форму! У меня есть хобби, я уже 4 года увлекаюсь …. фото…" at bounding box center [691, 317] width 608 height 165
click at [310, 335] on ul "Tests Tests par tekstu Izvērtējums!" at bounding box center [304, 504] width 166 height 3870
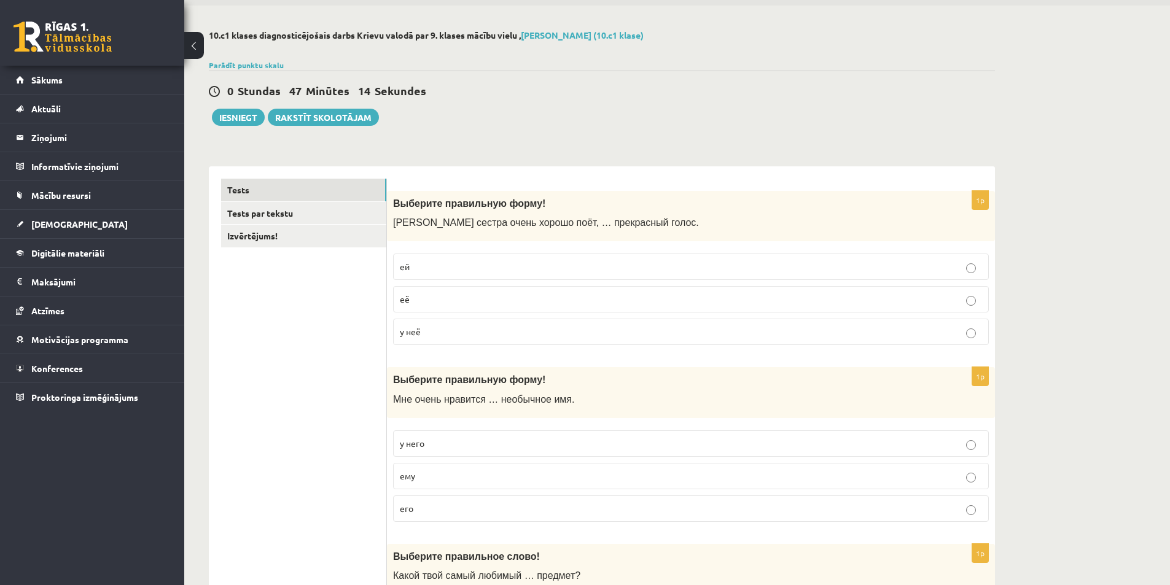
scroll to position [0, 0]
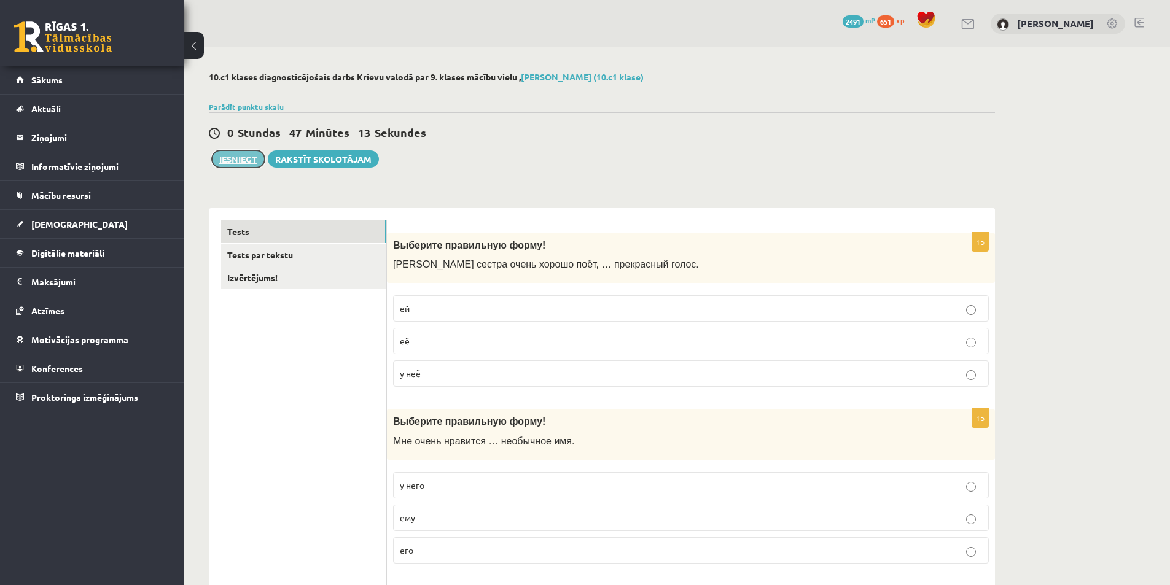
drag, startPoint x: 230, startPoint y: 155, endPoint x: 298, endPoint y: 139, distance: 70.0
click at [229, 155] on button "Iesniegt" at bounding box center [238, 158] width 53 height 17
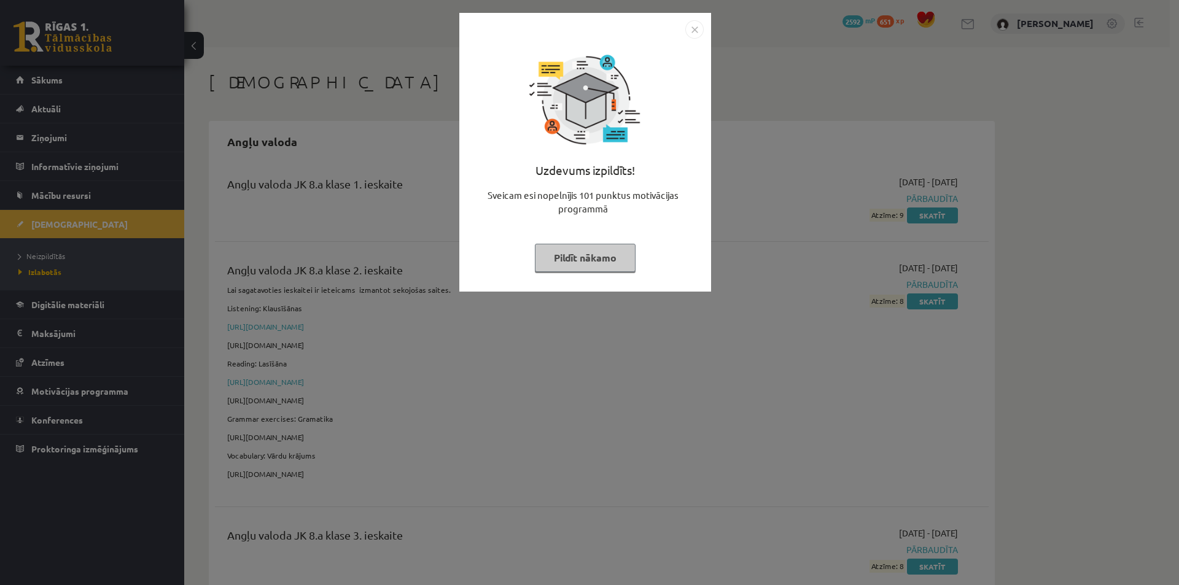
drag, startPoint x: 581, startPoint y: 257, endPoint x: 548, endPoint y: 247, distance: 34.8
click at [581, 257] on button "Pildīt nākamo" at bounding box center [585, 258] width 101 height 28
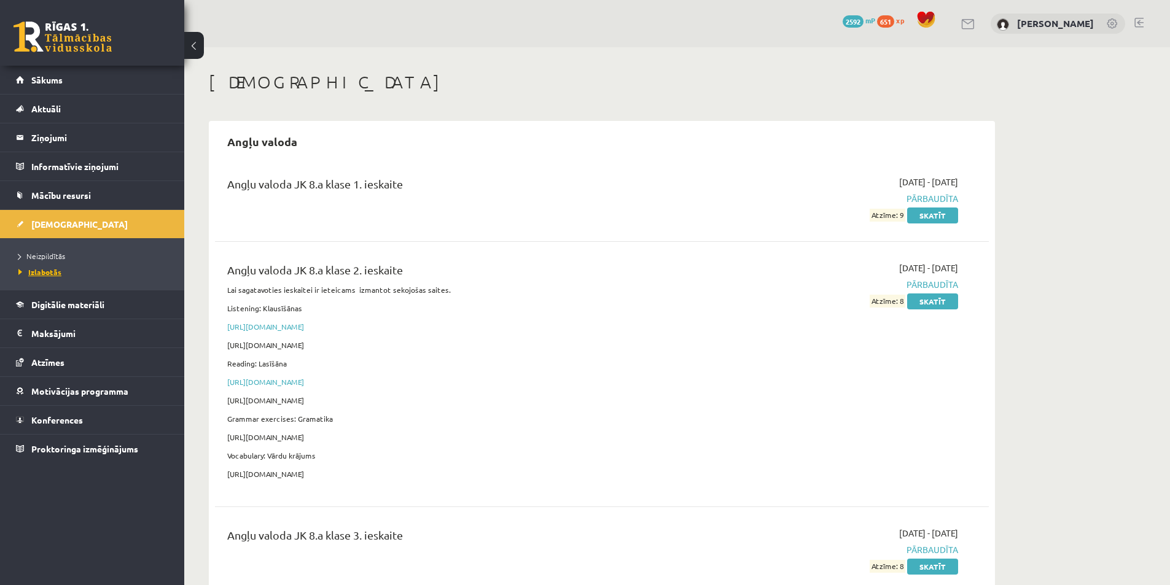
click at [57, 274] on span "Izlabotās" at bounding box center [39, 272] width 43 height 10
click at [58, 309] on link "Digitālie materiāli" at bounding box center [92, 304] width 153 height 28
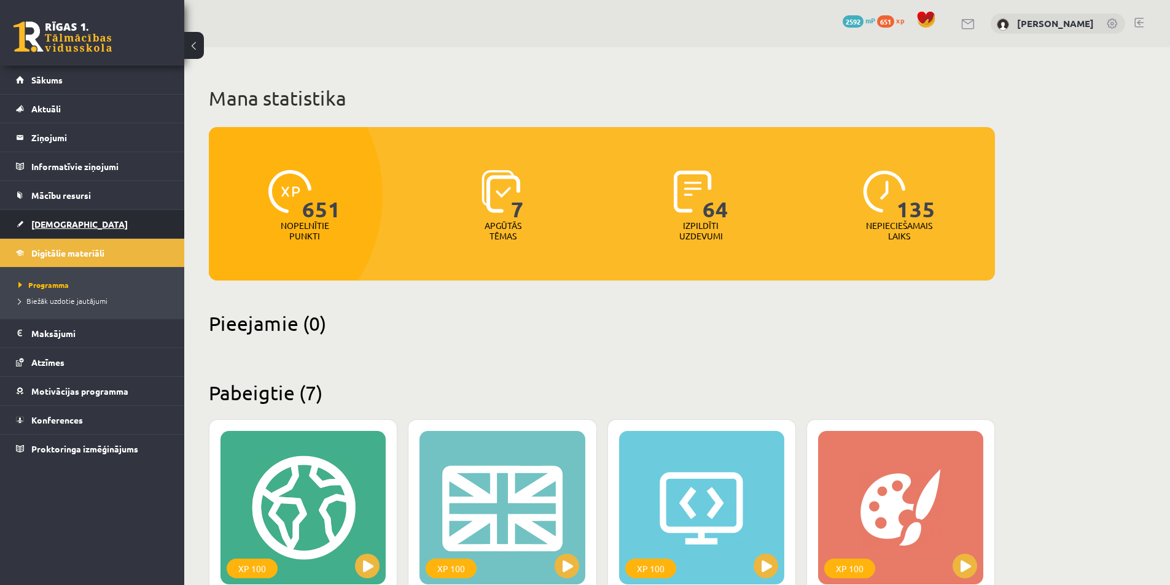
click at [74, 225] on link "[DEMOGRAPHIC_DATA]" at bounding box center [92, 224] width 153 height 28
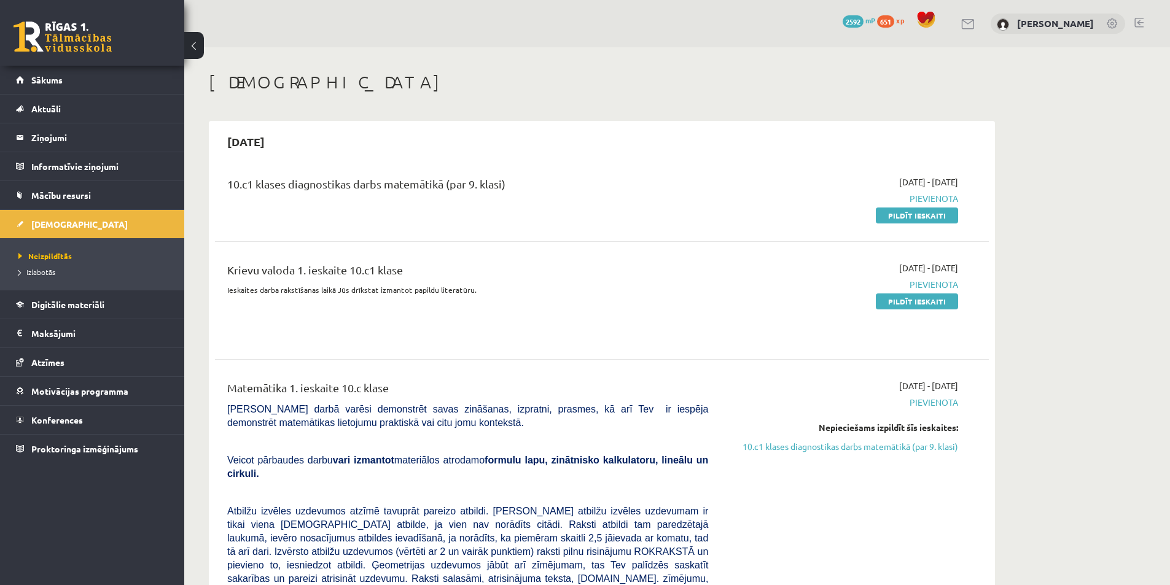
click at [44, 274] on span "Izlabotās" at bounding box center [36, 272] width 37 height 10
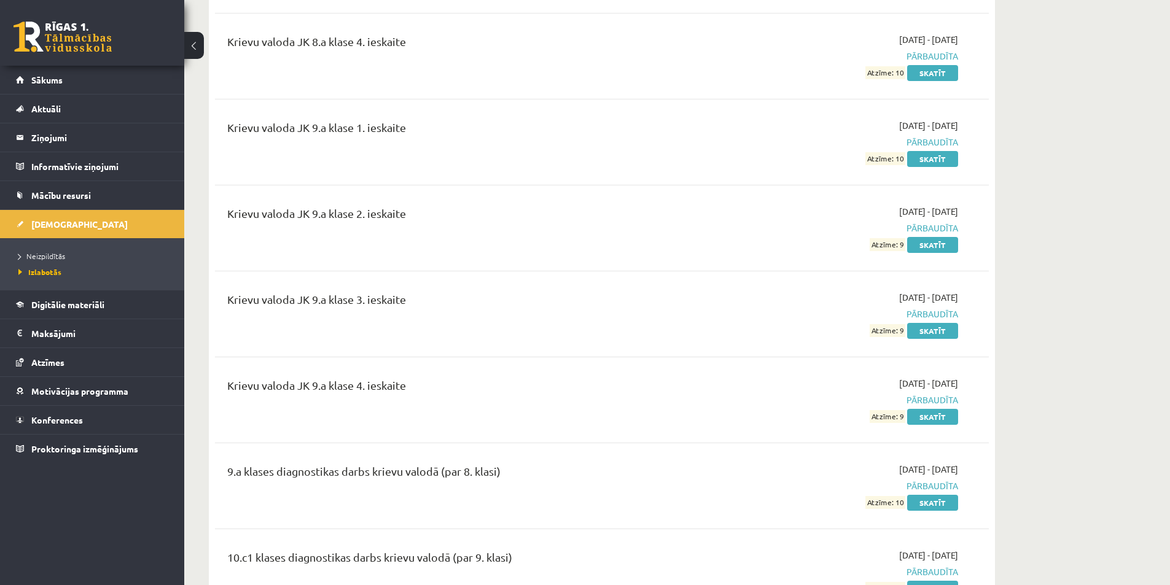
scroll to position [3649, 0]
